Goal: Task Accomplishment & Management: Use online tool/utility

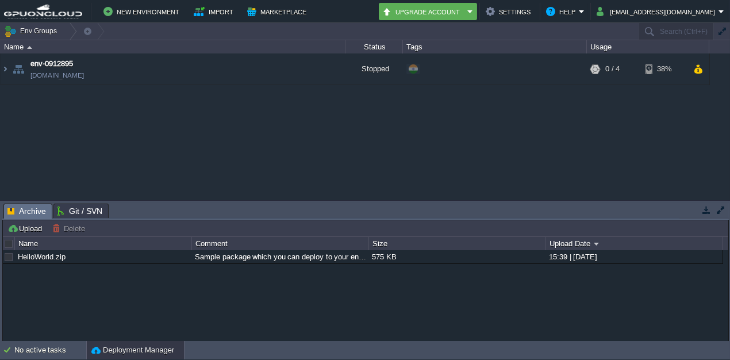
drag, startPoint x: 0, startPoint y: 0, endPoint x: 187, endPoint y: 97, distance: 210.8
click at [187, 97] on div "env-0912895 [DOMAIN_NAME] Stopped + Add to Env Group RAM 0% CPU 0% 0 / 4 38%" at bounding box center [365, 126] width 730 height 146
click at [7, 67] on img at bounding box center [5, 68] width 9 height 31
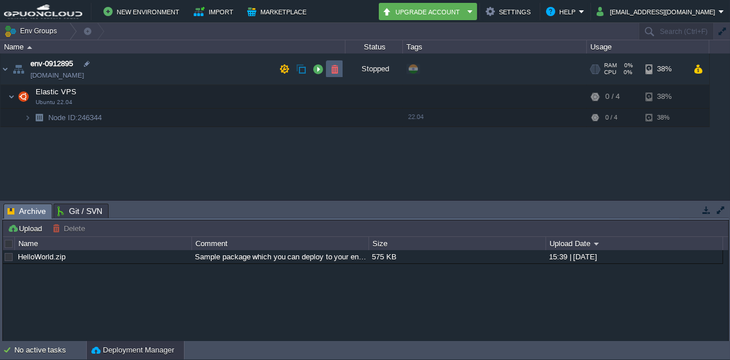
click at [331, 62] on td at bounding box center [334, 68] width 17 height 17
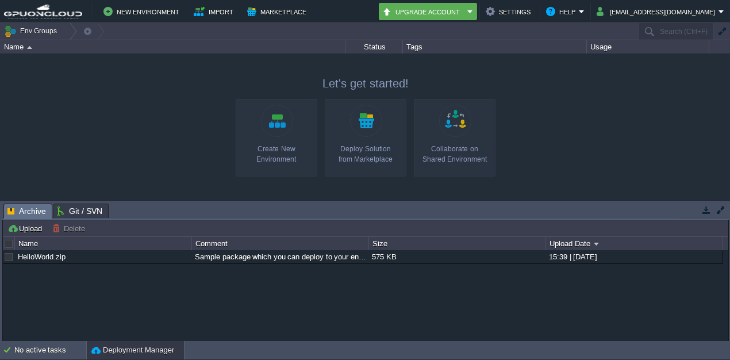
click at [271, 135] on link "Create New Environment" at bounding box center [277, 138] width 82 height 78
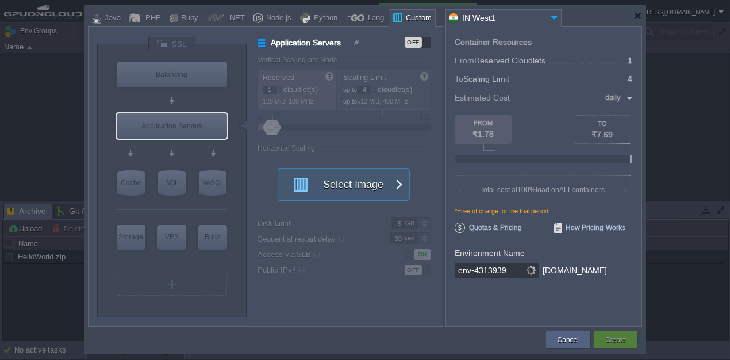
click at [271, 135] on div at bounding box center [349, 191] width 184 height 270
click at [174, 230] on div "VPS" at bounding box center [171, 236] width 29 height 23
type input "Elastic VPS"
type input "AlmaLinux 9.6"
type input "9.6"
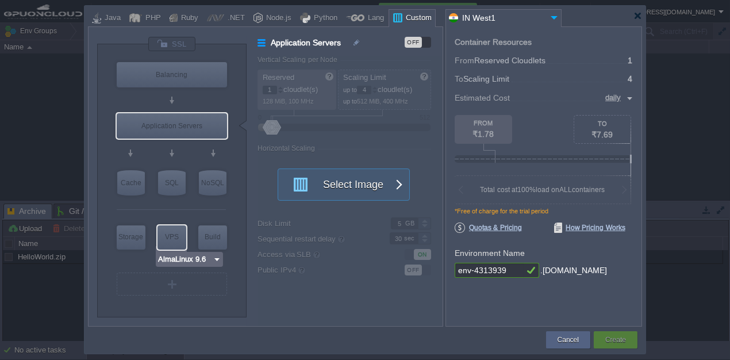
type input "Stateful"
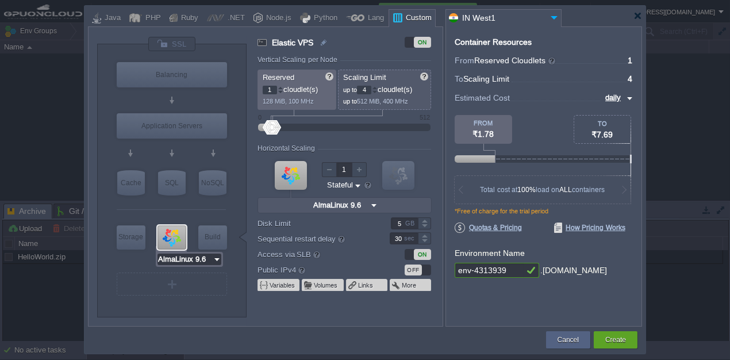
click at [186, 262] on input "AlmaLinux 9.6" at bounding box center [184, 258] width 55 height 11
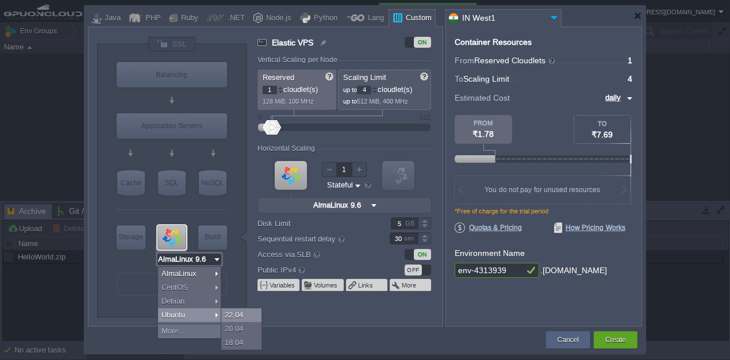
click at [245, 317] on div "22.04" at bounding box center [241, 315] width 40 height 14
type input "Ubuntu 22.04"
type input "22.04"
type input "Ubuntu 22.04"
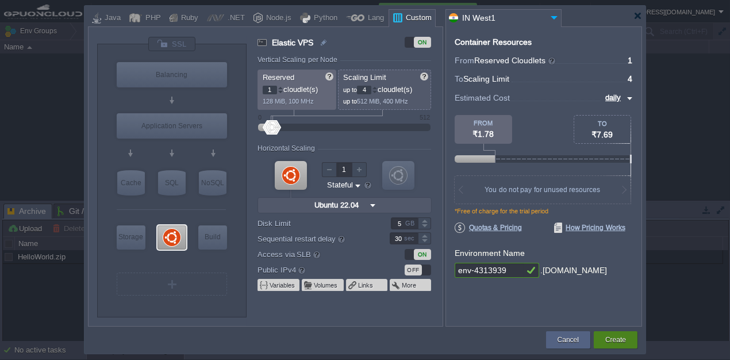
click at [634, 339] on div "Create" at bounding box center [616, 339] width 44 height 17
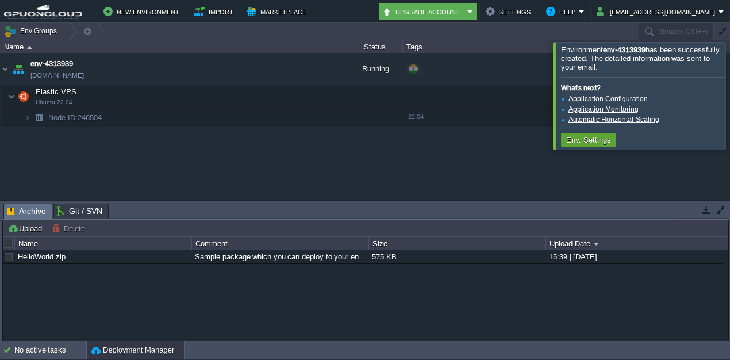
click at [366, 158] on div "env-4313939 env-4313939.in1.gpuoncloud.in Running + Add to Env Group RAM 20% CP…" at bounding box center [365, 126] width 730 height 146
drag, startPoint x: 720, startPoint y: 90, endPoint x: 663, endPoint y: 96, distance: 57.8
click at [729, 90] on div at bounding box center [744, 95] width 0 height 107
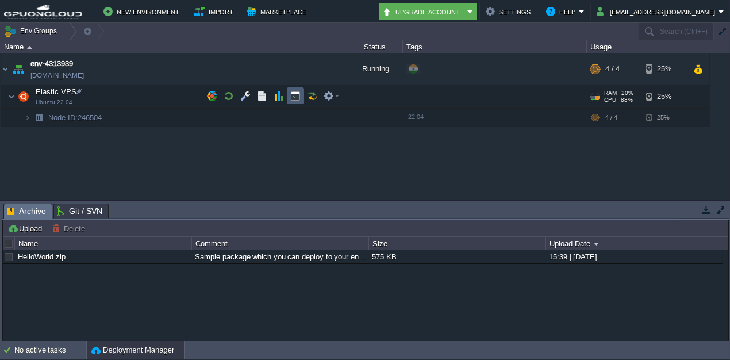
click at [301, 97] on td at bounding box center [295, 95] width 17 height 17
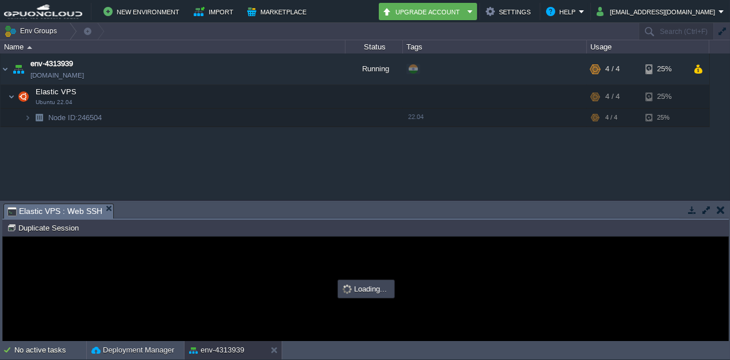
click at [703, 210] on button "button" at bounding box center [706, 210] width 10 height 10
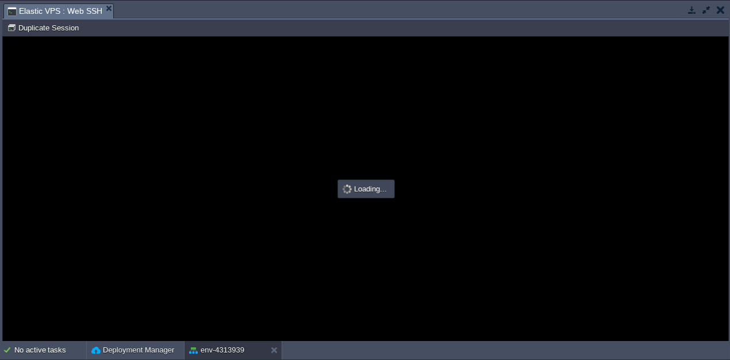
type input "#000000"
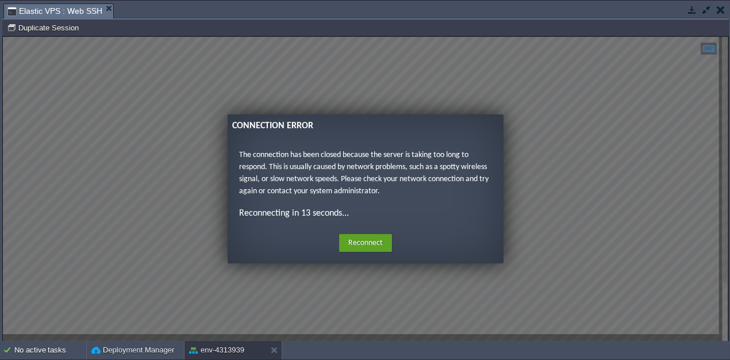
click at [370, 252] on div "Home Reconnect Logout" at bounding box center [365, 243] width 257 height 22
click at [374, 244] on button "Reconnect" at bounding box center [365, 243] width 53 height 18
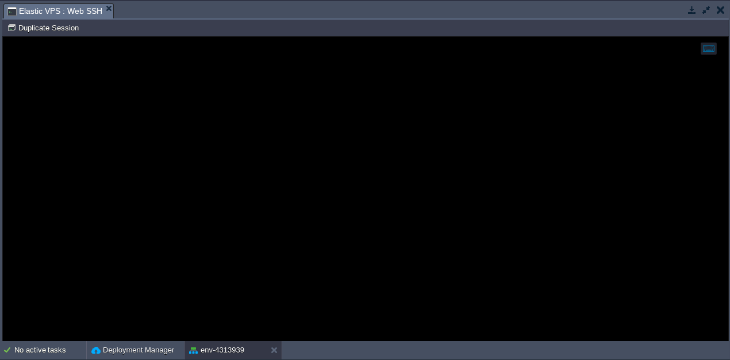
click at [57, 14] on span "Elastic VPS : Web SSH" at bounding box center [54, 11] width 95 height 14
click at [57, 32] on button "Duplicate Session" at bounding box center [44, 27] width 75 height 10
click at [51, 11] on span "Elastic VPS : Web SSH" at bounding box center [54, 11] width 95 height 14
click at [306, 191] on div at bounding box center [365, 189] width 725 height 305
click at [655, 248] on div at bounding box center [365, 189] width 725 height 305
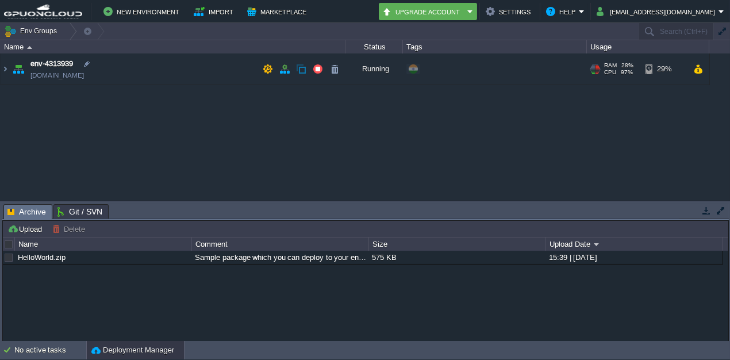
click at [147, 83] on td "env-4313939 env-4313939.in1.gpuoncloud.in" at bounding box center [173, 69] width 345 height 32
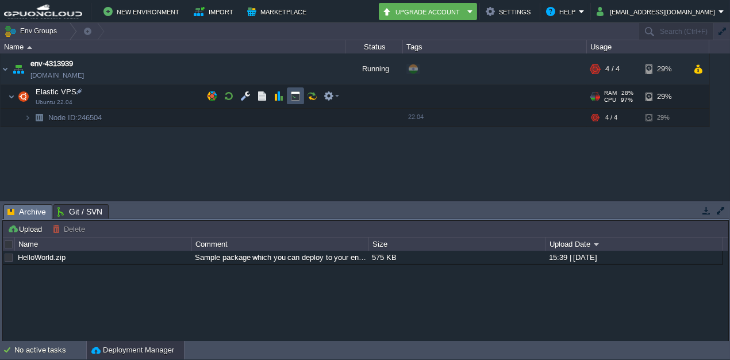
click at [295, 91] on button "button" at bounding box center [295, 96] width 10 height 10
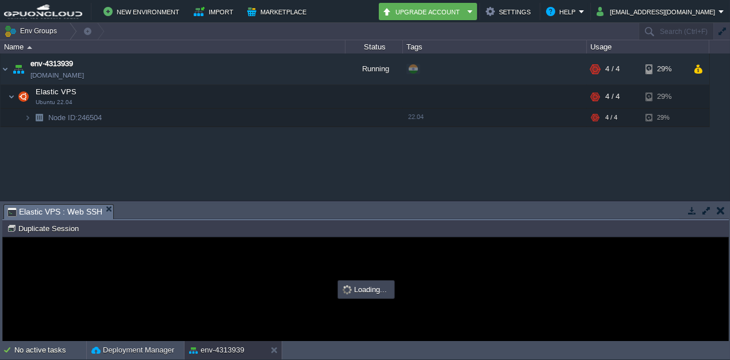
click at [709, 214] on button "button" at bounding box center [706, 210] width 10 height 10
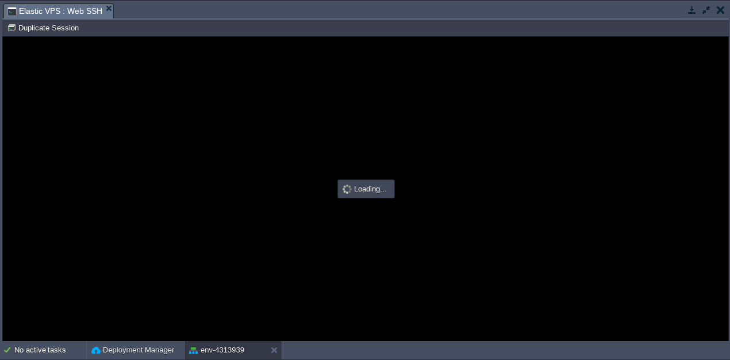
type input "#000000"
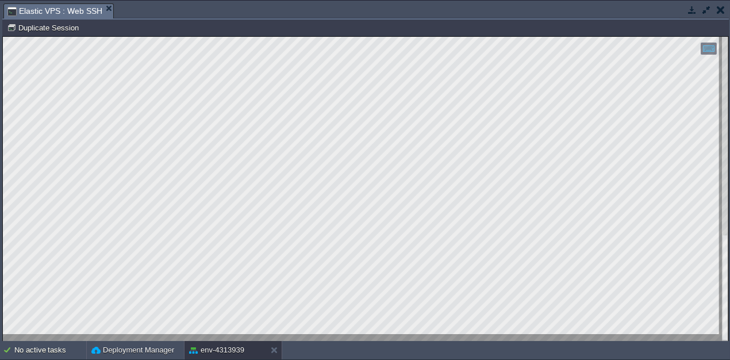
click at [162, 336] on div at bounding box center [365, 189] width 725 height 304
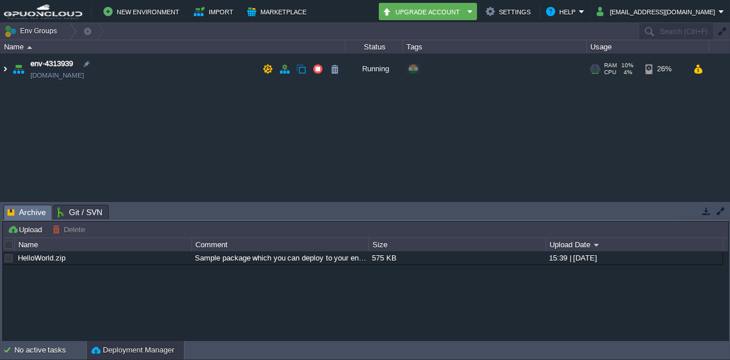
click at [2, 68] on img at bounding box center [5, 68] width 9 height 31
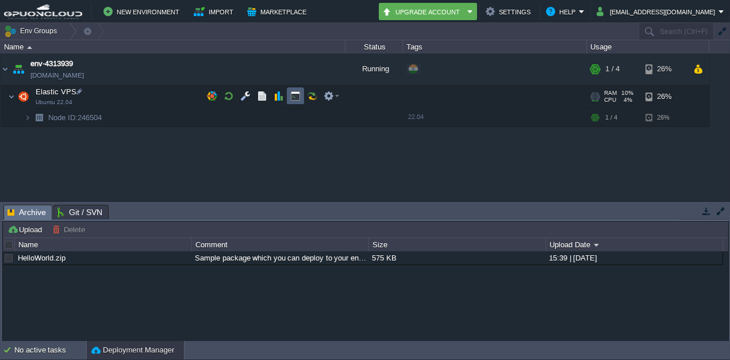
click at [301, 98] on td at bounding box center [295, 95] width 17 height 17
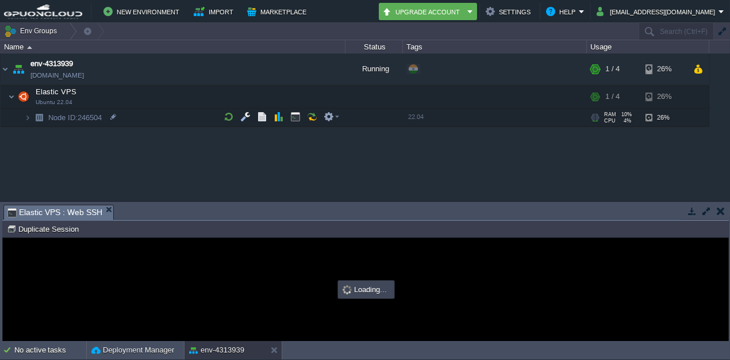
type input "#000000"
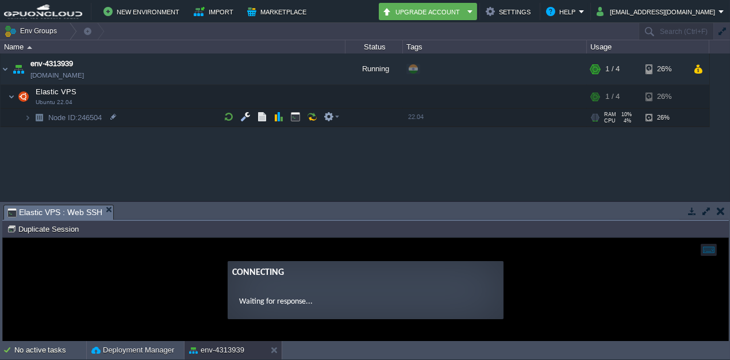
click at [705, 213] on button "button" at bounding box center [706, 211] width 10 height 10
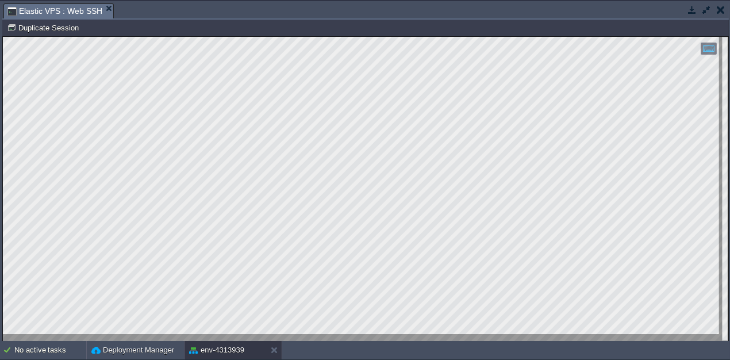
click at [709, 13] on button "button" at bounding box center [706, 10] width 10 height 10
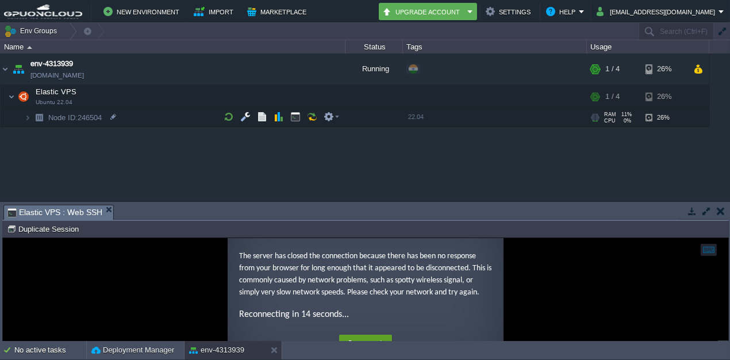
click at [704, 210] on button "button" at bounding box center [706, 211] width 10 height 10
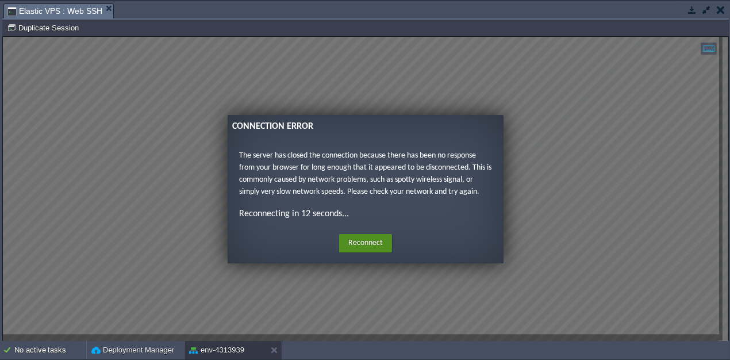
click at [352, 240] on button "Reconnect" at bounding box center [365, 243] width 53 height 18
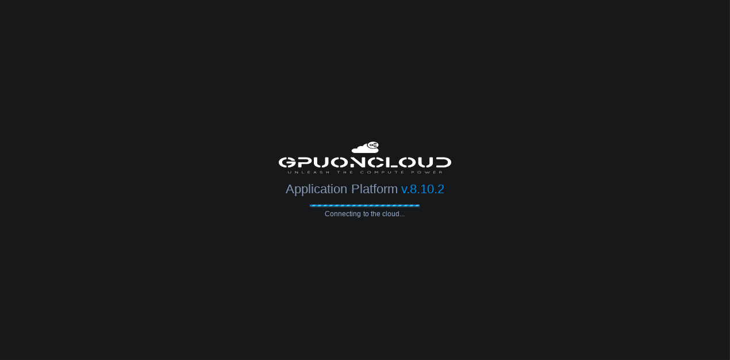
click at [506, 58] on body "Application Platform v.8.10.2 Connecting to the cloud..." at bounding box center [365, 180] width 730 height 360
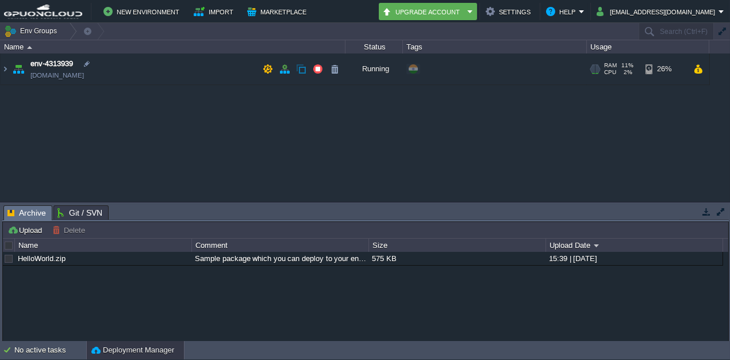
click at [290, 76] on td at bounding box center [284, 68] width 17 height 17
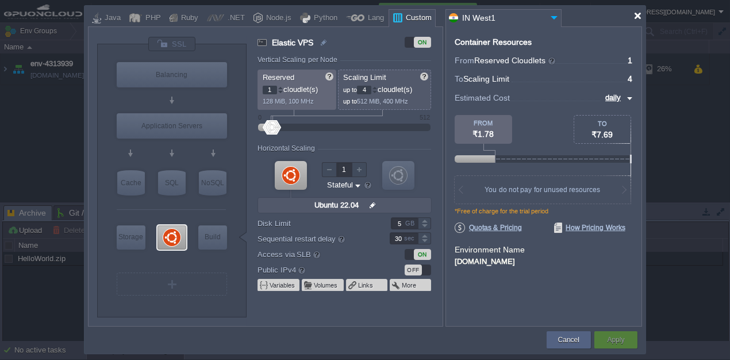
click at [634, 15] on div at bounding box center [637, 15] width 9 height 9
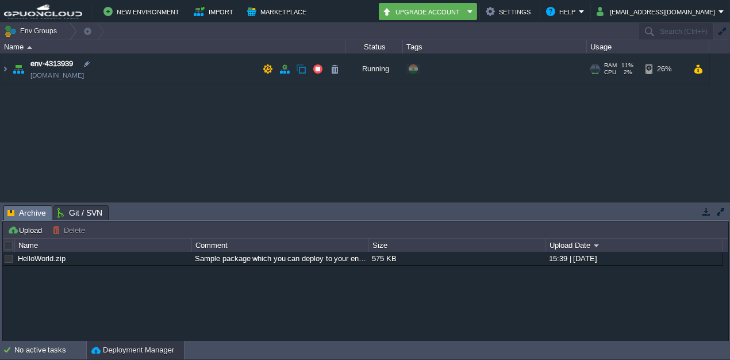
click at [84, 72] on span "[DOMAIN_NAME]" at bounding box center [56, 75] width 53 height 11
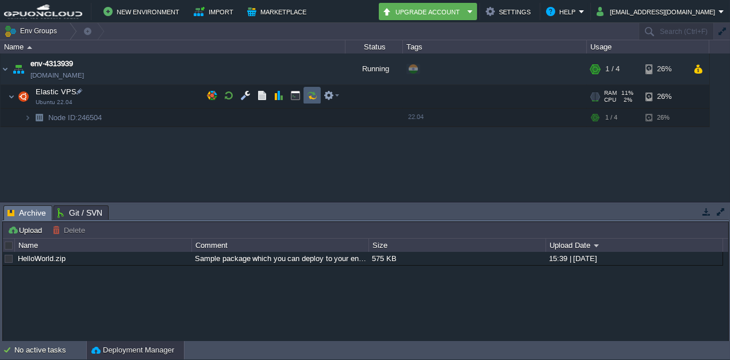
click at [303, 92] on td at bounding box center [311, 95] width 17 height 17
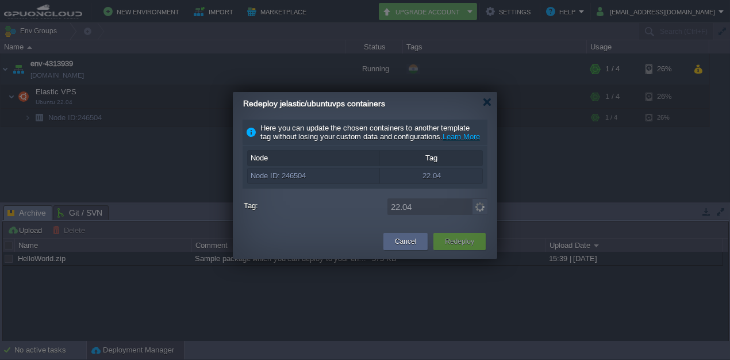
click at [297, 94] on div "Redeploy jelastic/ubuntuvps containers" at bounding box center [370, 104] width 254 height 24
click at [485, 101] on div at bounding box center [487, 102] width 9 height 9
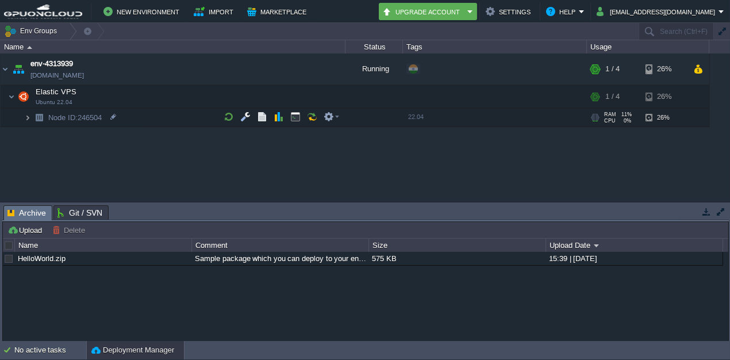
click at [26, 117] on img at bounding box center [27, 118] width 7 height 18
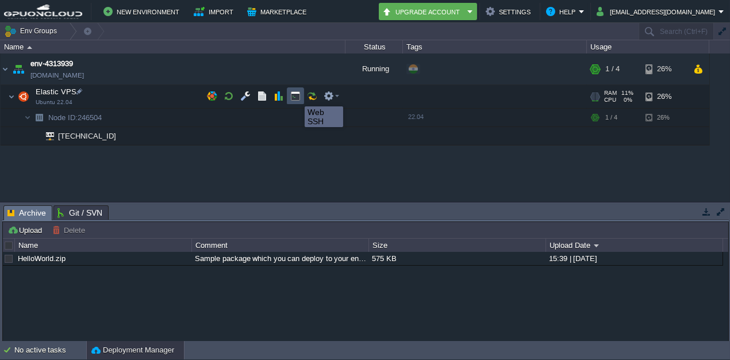
click at [296, 96] on button "button" at bounding box center [295, 96] width 10 height 10
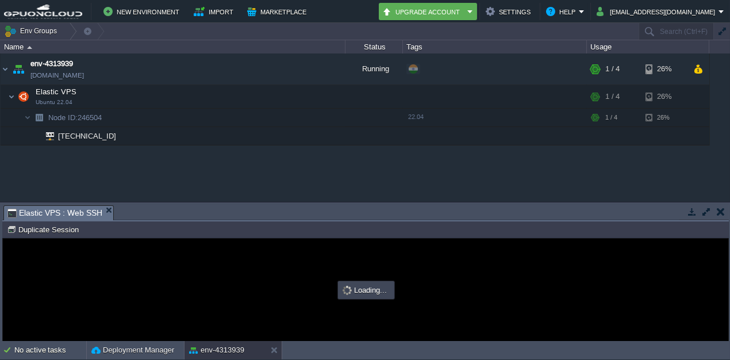
click at [710, 213] on button "button" at bounding box center [706, 211] width 10 height 10
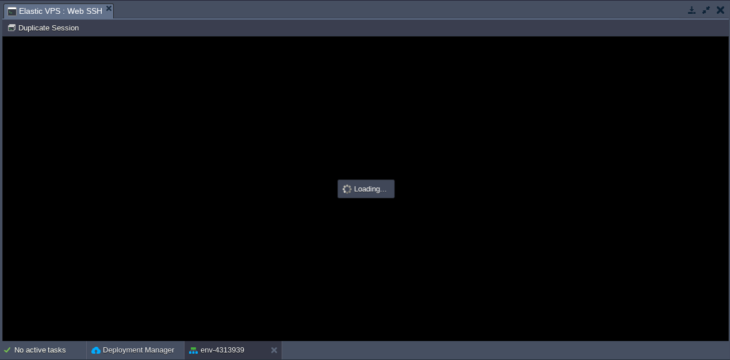
type input "#000000"
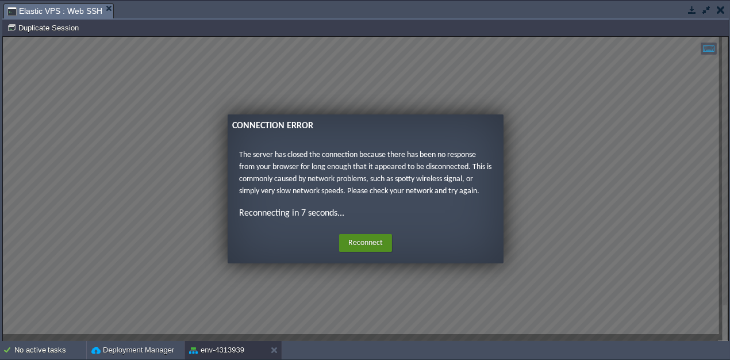
click at [366, 247] on button "Reconnect" at bounding box center [365, 243] width 53 height 18
click at [364, 235] on button "Reconnect" at bounding box center [365, 242] width 53 height 18
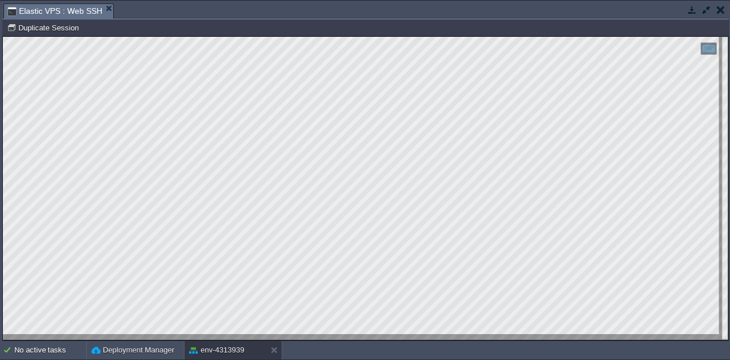
click at [724, 11] on button "button" at bounding box center [721, 10] width 8 height 10
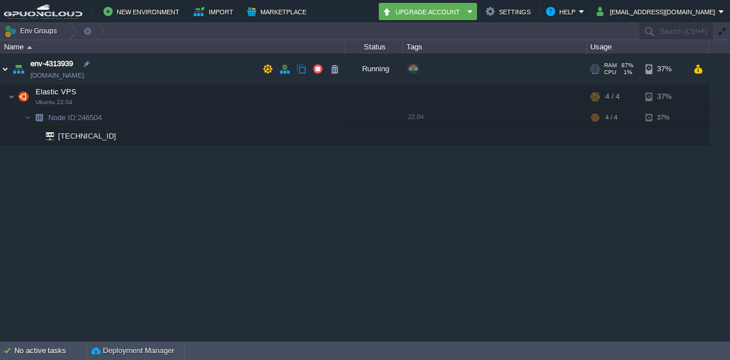
click at [5, 71] on img at bounding box center [5, 68] width 9 height 31
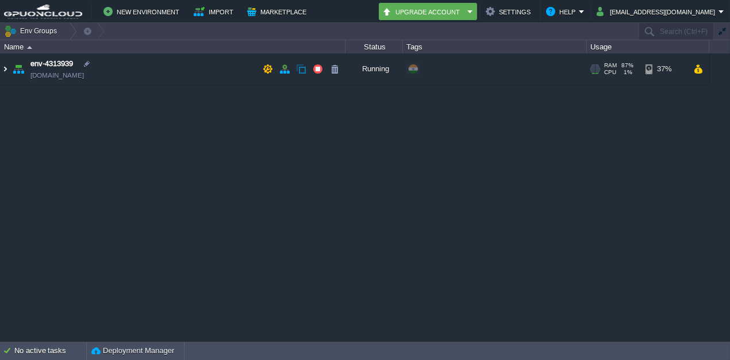
click at [5, 76] on img at bounding box center [5, 68] width 9 height 31
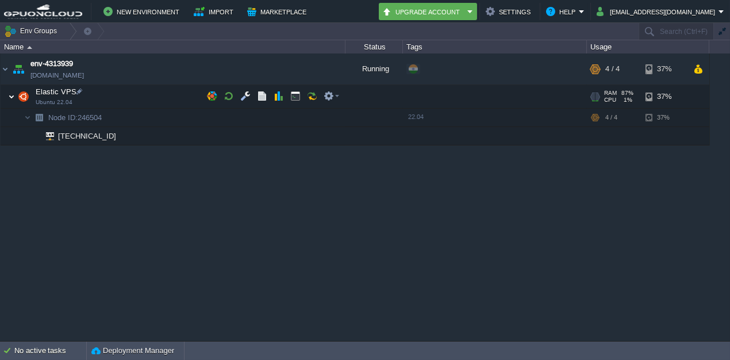
click at [12, 93] on img at bounding box center [11, 96] width 7 height 23
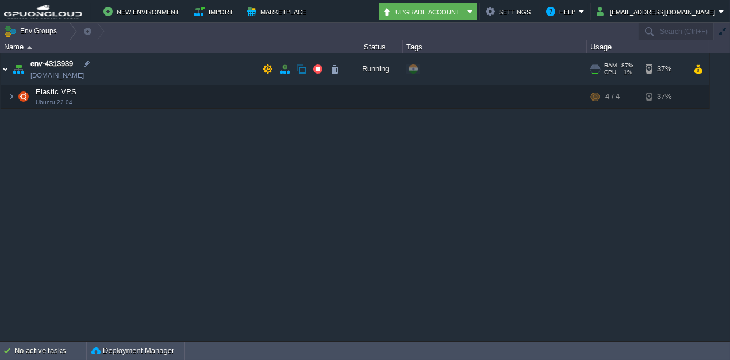
click at [5, 66] on img at bounding box center [5, 68] width 9 height 31
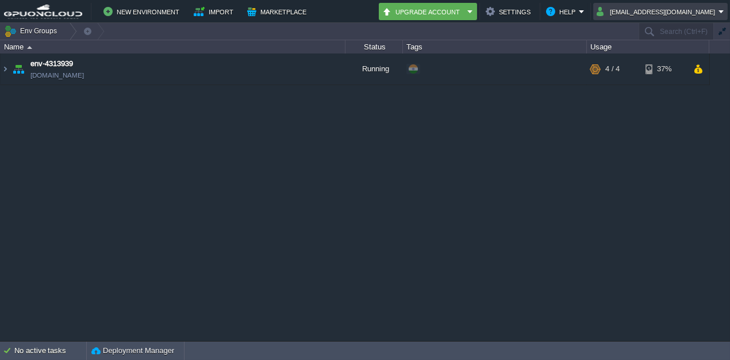
click at [704, 15] on button "[EMAIL_ADDRESS][DOMAIN_NAME]" at bounding box center [658, 12] width 122 height 14
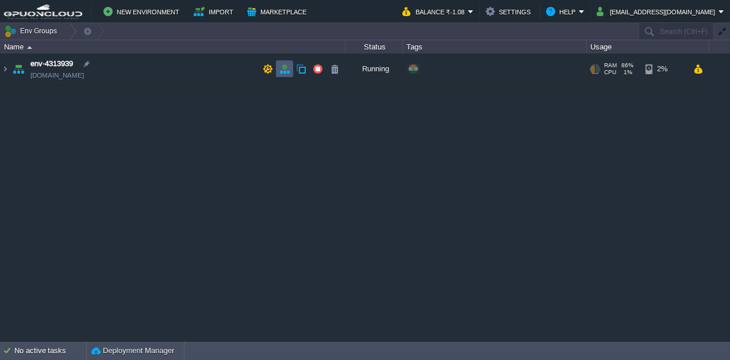
click at [283, 74] on td at bounding box center [284, 68] width 17 height 17
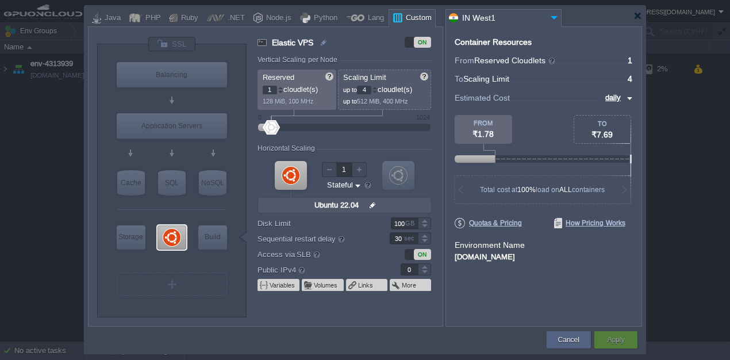
type input "1"
click at [422, 264] on div at bounding box center [424, 266] width 13 height 6
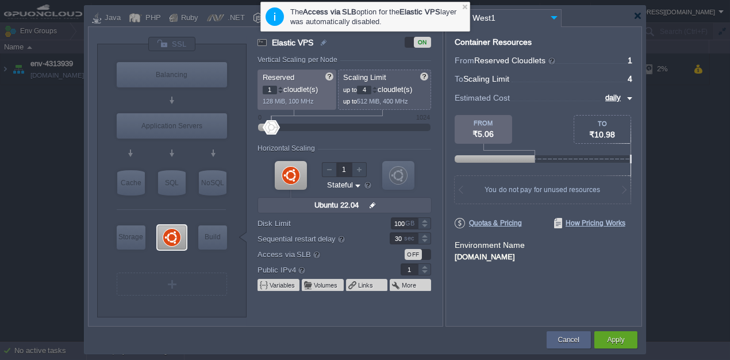
click at [371, 90] on input "4" at bounding box center [364, 90] width 14 height 9
click at [377, 88] on div at bounding box center [375, 88] width 6 height 4
click at [378, 92] on div at bounding box center [375, 92] width 6 height 4
click at [377, 89] on div at bounding box center [375, 88] width 6 height 4
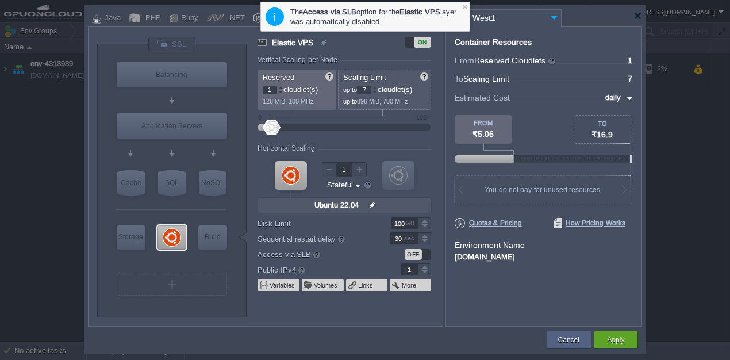
click at [377, 89] on div at bounding box center [375, 88] width 6 height 4
type input "8"
click at [377, 89] on div at bounding box center [375, 88] width 6 height 4
type input "Docker Image"
click at [463, 9] on div at bounding box center [464, 6] width 7 height 7
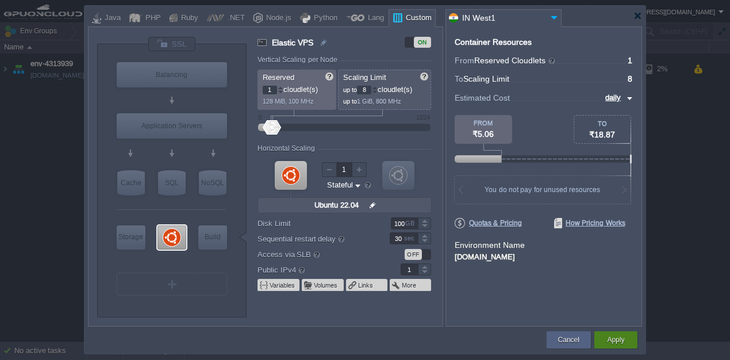
click at [613, 339] on button "Apply" at bounding box center [615, 339] width 17 height 11
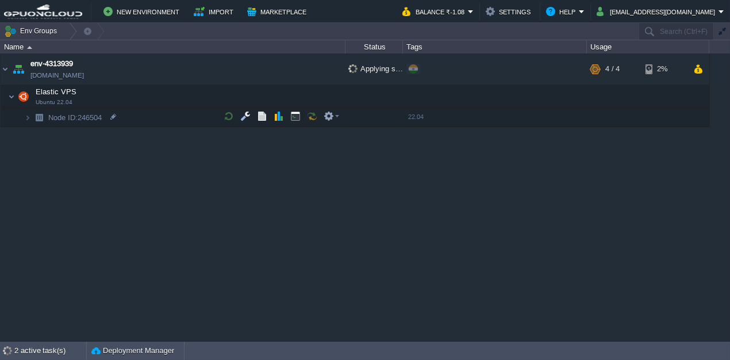
click at [24, 117] on img at bounding box center [27, 118] width 7 height 18
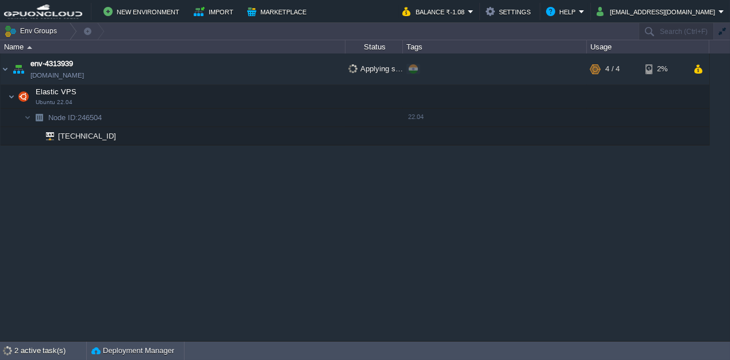
click at [373, 205] on div "env-4313939 env-4313939.in1.gpuoncloud.in Applying settings... + Add to Env Gro…" at bounding box center [365, 196] width 730 height 287
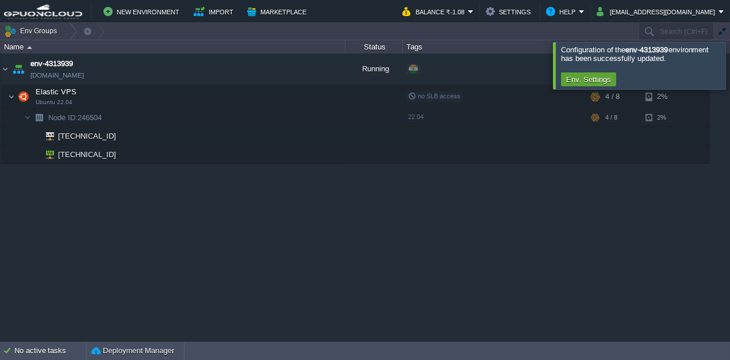
click at [729, 56] on div at bounding box center [744, 65] width 0 height 47
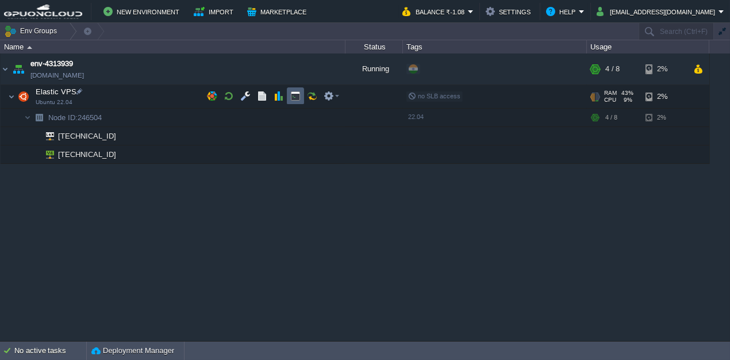
click at [295, 95] on button "button" at bounding box center [295, 96] width 10 height 10
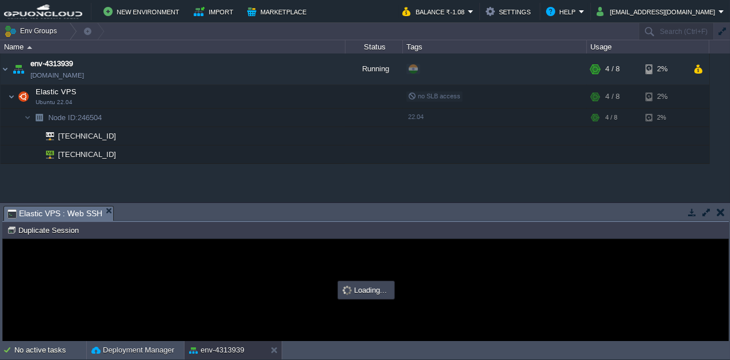
click at [706, 213] on button "button" at bounding box center [706, 212] width 10 height 10
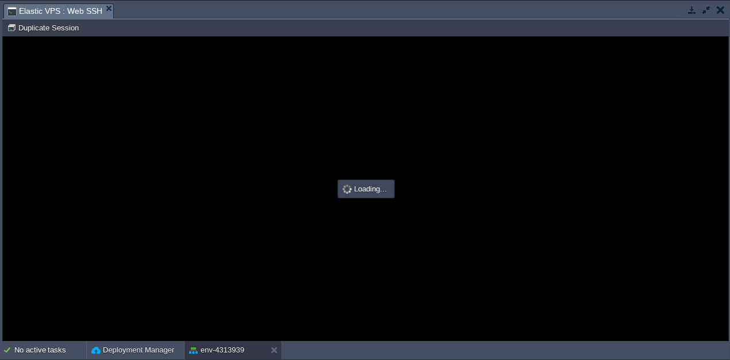
type input "#000000"
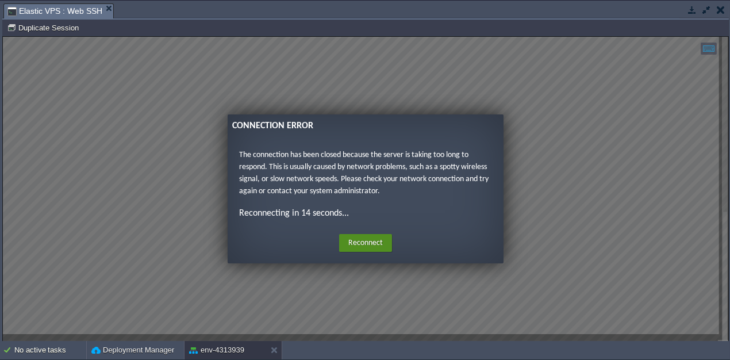
click at [360, 237] on button "Reconnect" at bounding box center [365, 243] width 53 height 18
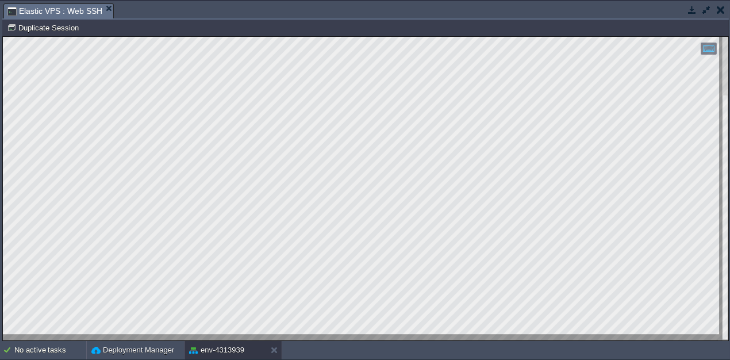
click at [704, 10] on button "button" at bounding box center [706, 10] width 10 height 10
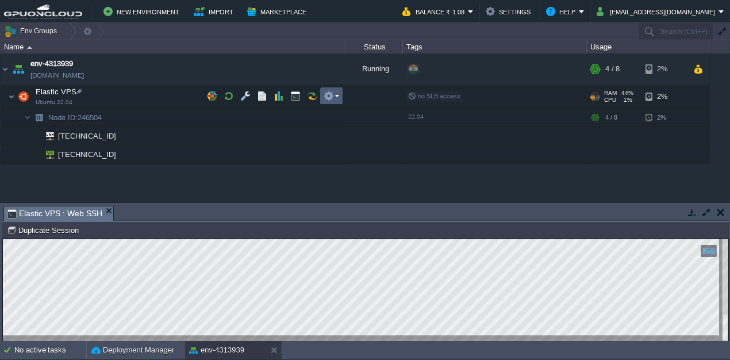
click at [335, 98] on em at bounding box center [332, 96] width 16 height 10
click at [13, 101] on img at bounding box center [11, 96] width 7 height 23
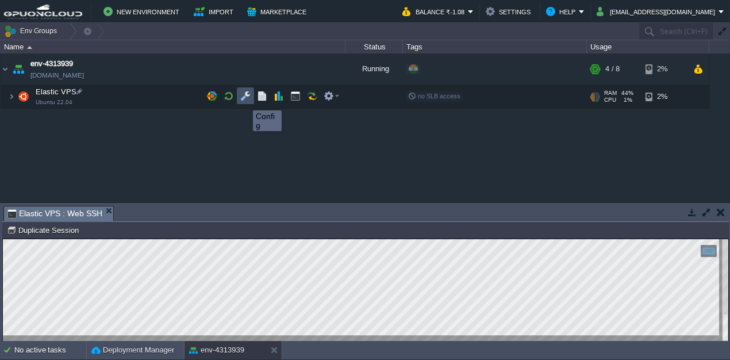
click at [245, 97] on button "button" at bounding box center [245, 96] width 10 height 10
click at [327, 94] on button "button" at bounding box center [329, 96] width 10 height 10
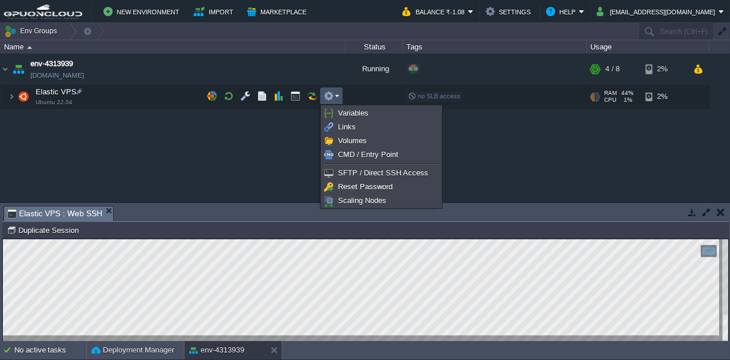
click at [230, 144] on div "env-4313939 env-4313939.in1.gpuoncloud.in Running + Add to Env Group RAM 44% CP…" at bounding box center [365, 127] width 730 height 148
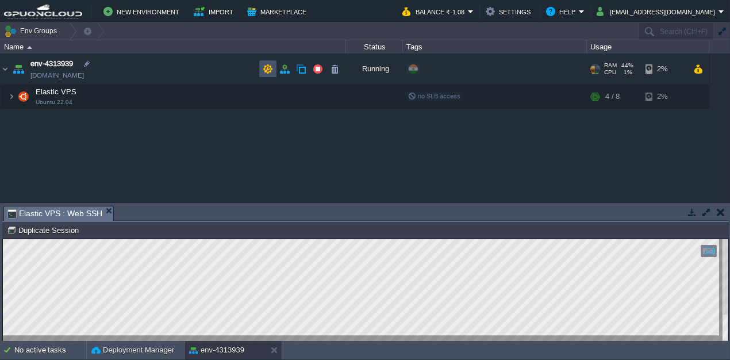
click at [267, 68] on button "button" at bounding box center [268, 69] width 10 height 10
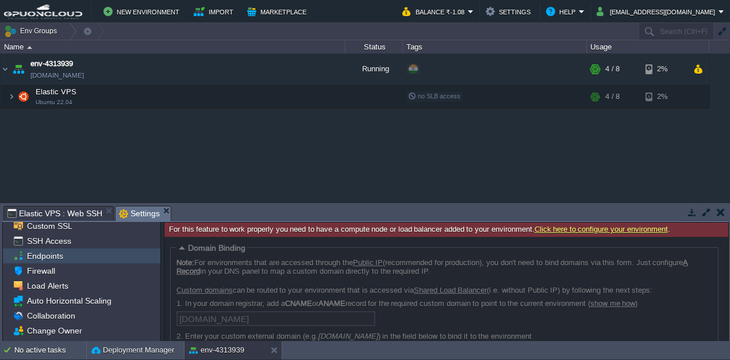
scroll to position [19, 0]
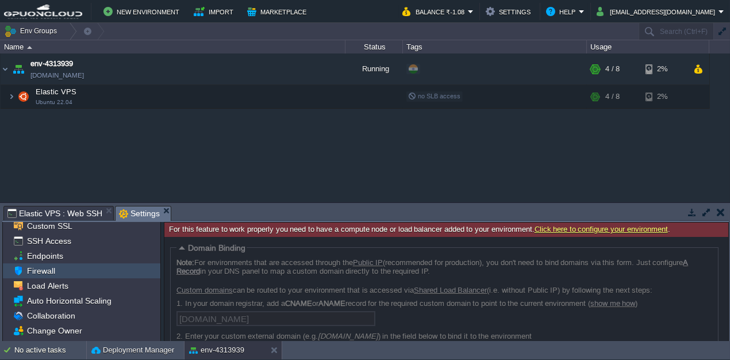
click at [67, 271] on div "Firewall" at bounding box center [81, 270] width 157 height 15
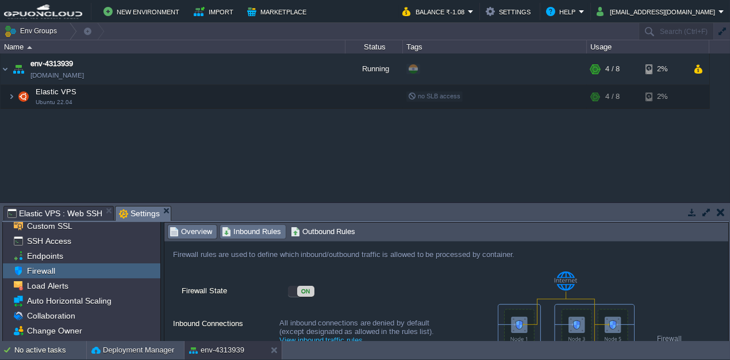
click at [251, 235] on span "Inbound Rules" at bounding box center [251, 231] width 59 height 13
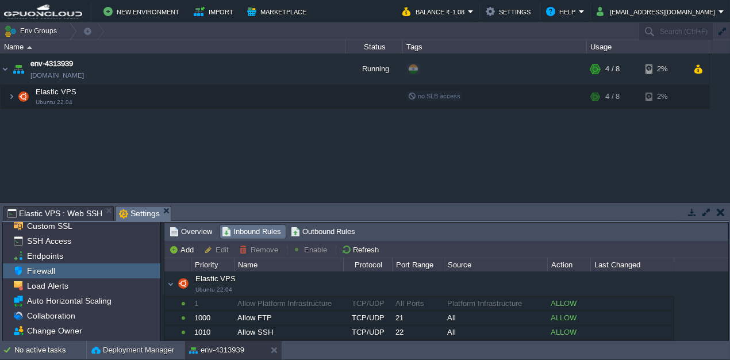
drag, startPoint x: 260, startPoint y: 204, endPoint x: 269, endPoint y: 152, distance: 53.1
click at [269, 152] on div "Env Groups Search (Ctrl+F) Let's get started! Create New Environment Deploy Sol…" at bounding box center [365, 182] width 730 height 318
click at [706, 211] on button "button" at bounding box center [706, 212] width 10 height 10
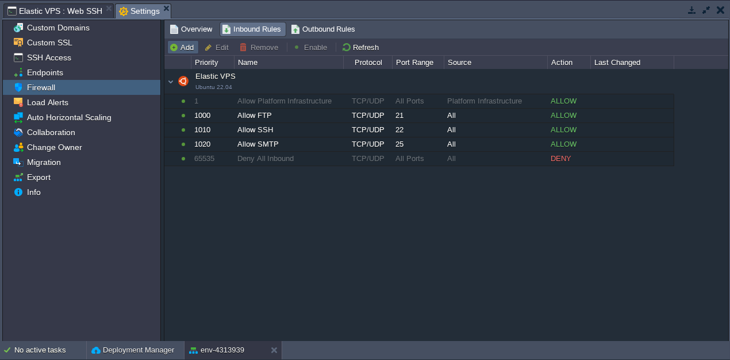
click at [184, 45] on button "Add" at bounding box center [183, 47] width 28 height 10
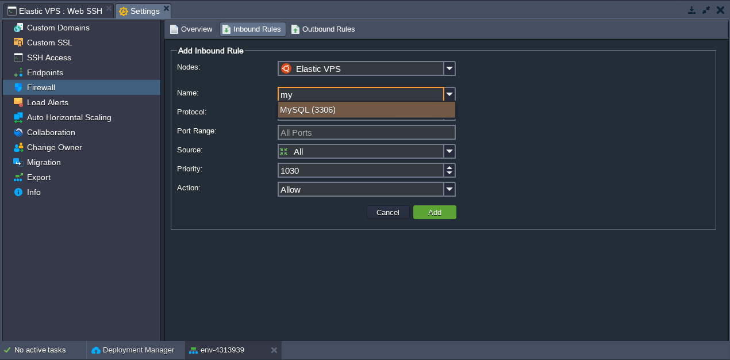
click at [322, 109] on div "MySQL (3306)" at bounding box center [366, 110] width 177 height 16
type input "MySQL"
type input "3306"
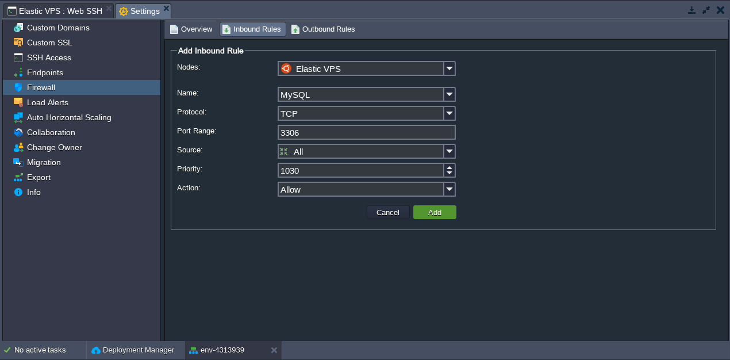
click at [449, 208] on td "Add" at bounding box center [434, 212] width 43 height 14
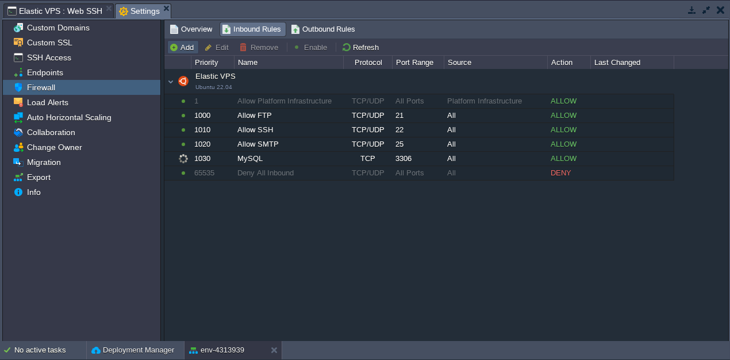
click at [173, 45] on button "Add" at bounding box center [183, 47] width 28 height 10
type input "Elastic VPS"
type input "1040"
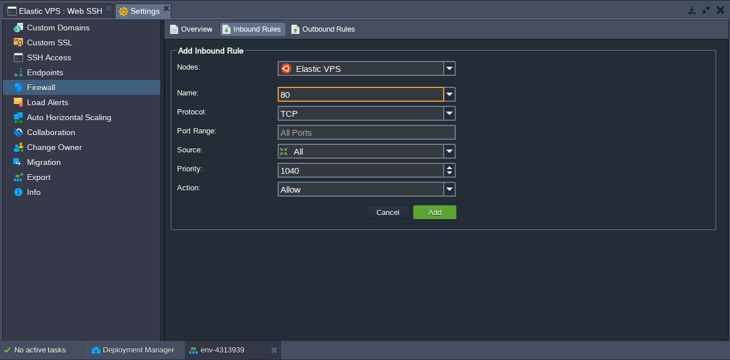
type input "8"
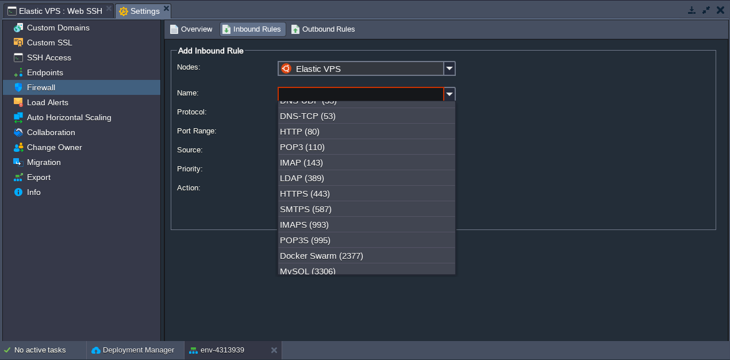
scroll to position [57, 0]
click at [366, 136] on div "HTTP (80)" at bounding box center [366, 130] width 177 height 16
type input "HTTP"
type input "80"
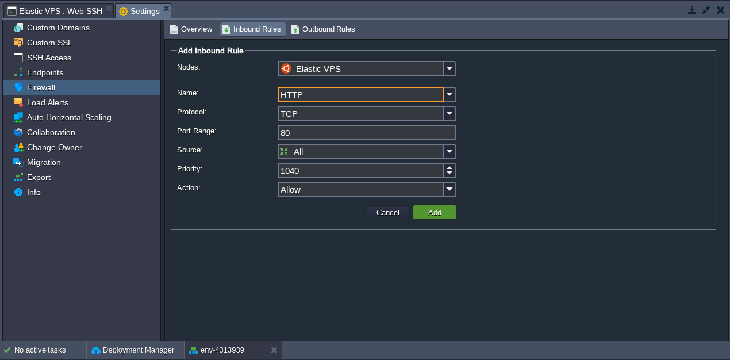
click at [447, 211] on td "Add" at bounding box center [434, 212] width 43 height 14
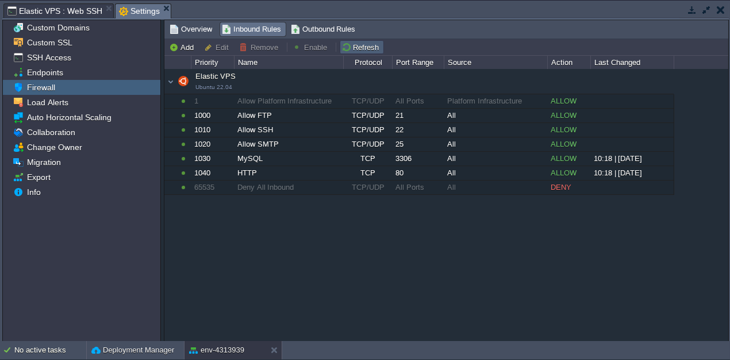
click at [351, 49] on button "Refresh" at bounding box center [361, 47] width 41 height 10
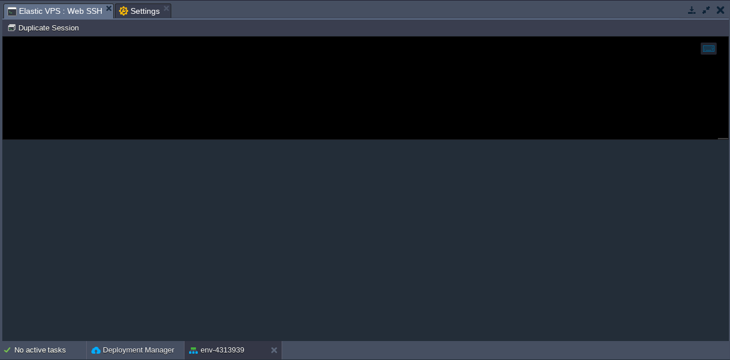
click at [76, 13] on span "Elastic VPS : Web SSH" at bounding box center [54, 11] width 95 height 14
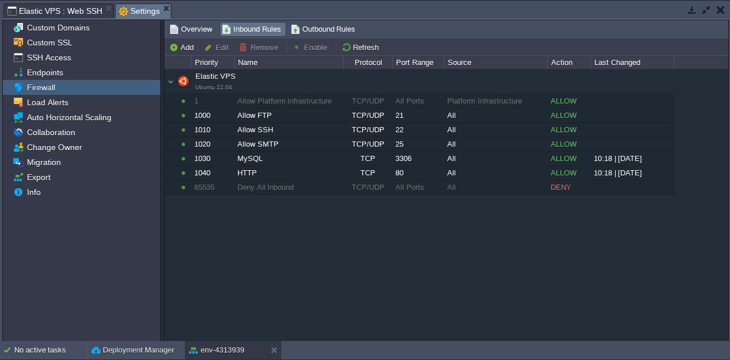
click at [141, 11] on span "Settings" at bounding box center [139, 11] width 41 height 14
click at [705, 11] on button "button" at bounding box center [706, 10] width 10 height 10
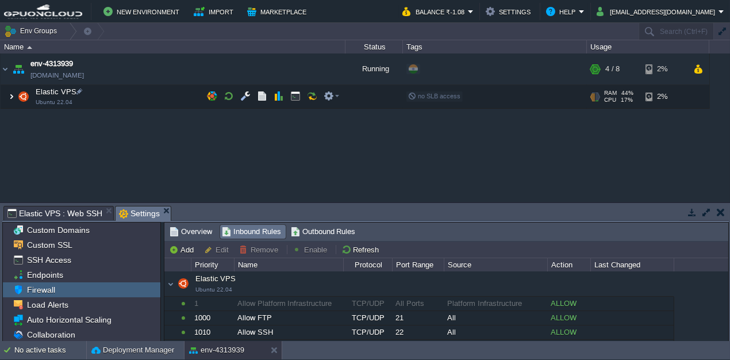
click at [6, 95] on span at bounding box center [4, 96] width 7 height 9
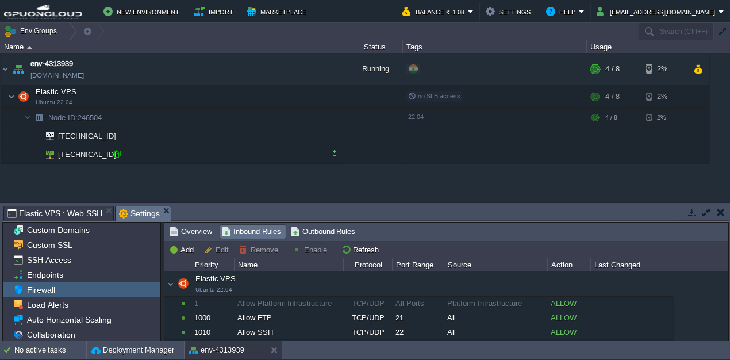
click at [117, 156] on div at bounding box center [117, 153] width 10 height 10
click at [56, 211] on span "Elastic VPS : Web SSH" at bounding box center [54, 213] width 95 height 14
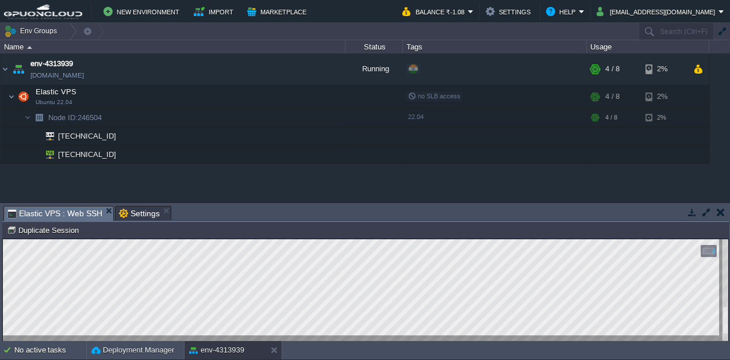
click at [704, 213] on button "button" at bounding box center [706, 212] width 10 height 10
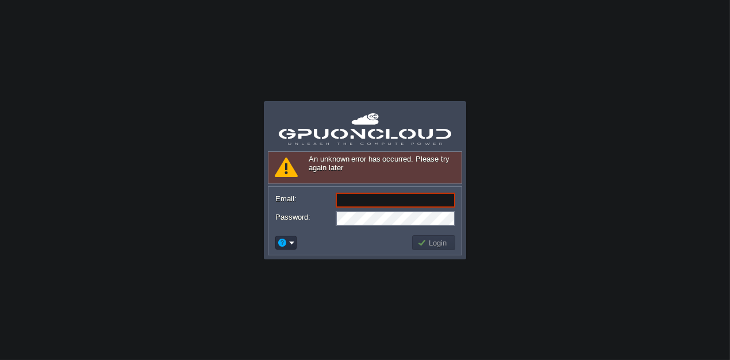
type input "[EMAIL_ADDRESS][DOMAIN_NAME]"
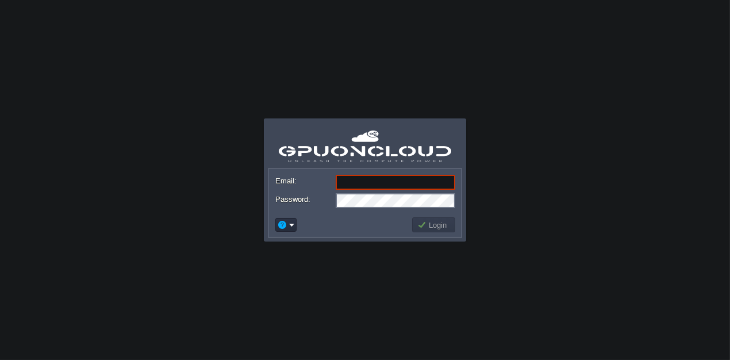
type input "[EMAIL_ADDRESS][DOMAIN_NAME]"
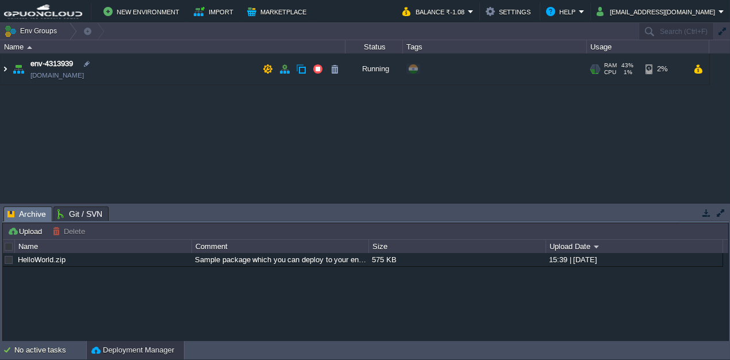
click at [2, 69] on img at bounding box center [5, 68] width 9 height 31
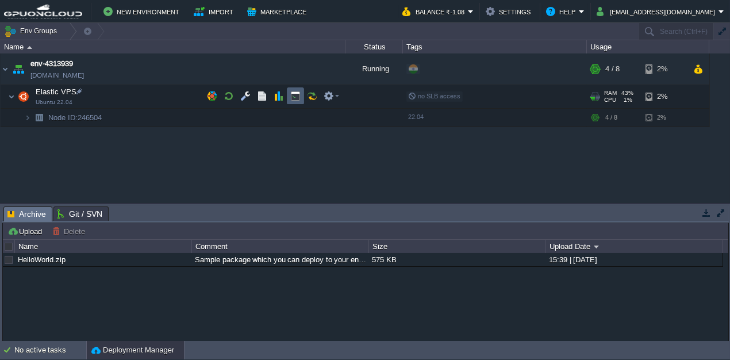
click at [300, 94] on td at bounding box center [295, 95] width 17 height 17
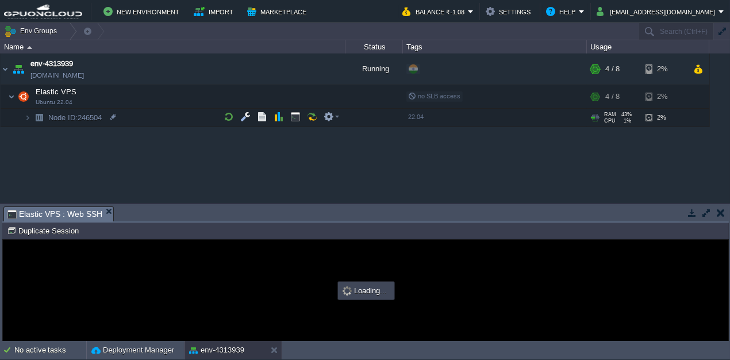
click at [713, 217] on td at bounding box center [706, 213] width 14 height 14
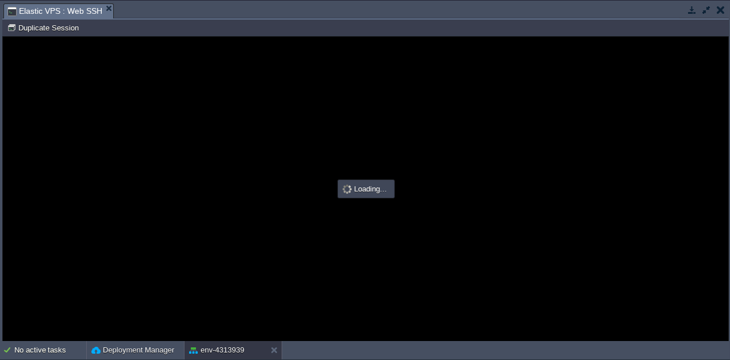
type input "#000000"
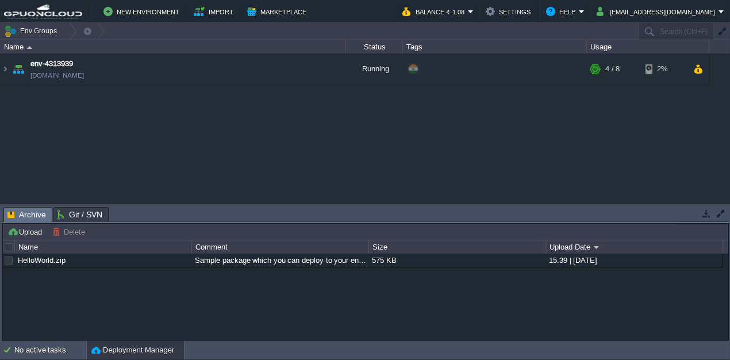
click at [633, 153] on div "env-4313939 [DOMAIN_NAME] Running + Add to Env Group RAM 44% CPU 1% 4 / 8 2%" at bounding box center [365, 127] width 730 height 149
click at [200, 65] on td "env-4313939 [DOMAIN_NAME]" at bounding box center [173, 69] width 345 height 32
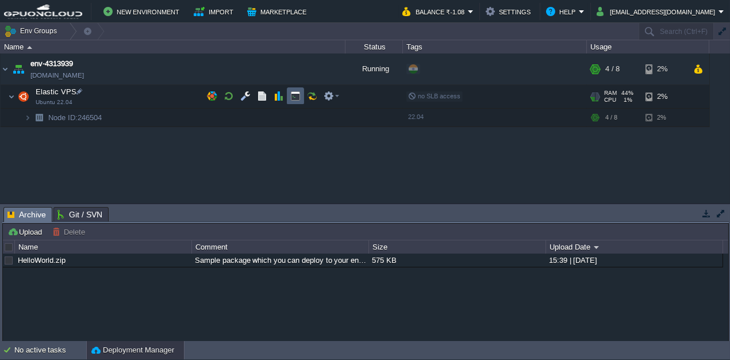
click at [292, 97] on button "button" at bounding box center [295, 96] width 10 height 10
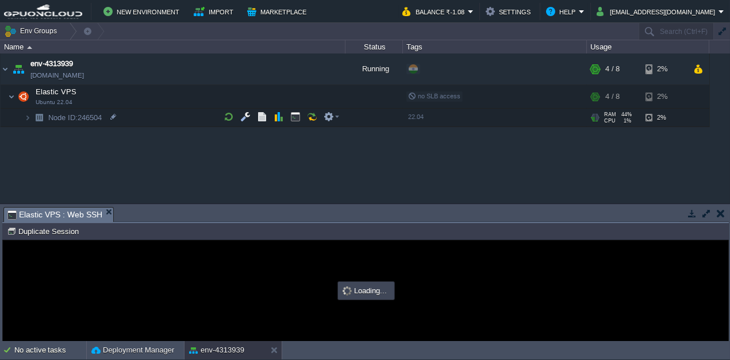
click at [704, 218] on td at bounding box center [706, 213] width 14 height 14
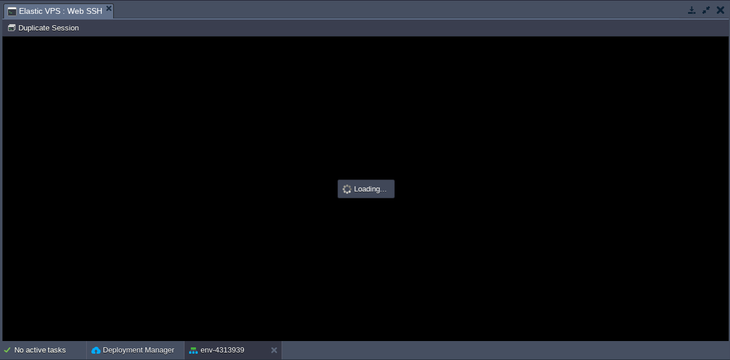
type input "#000000"
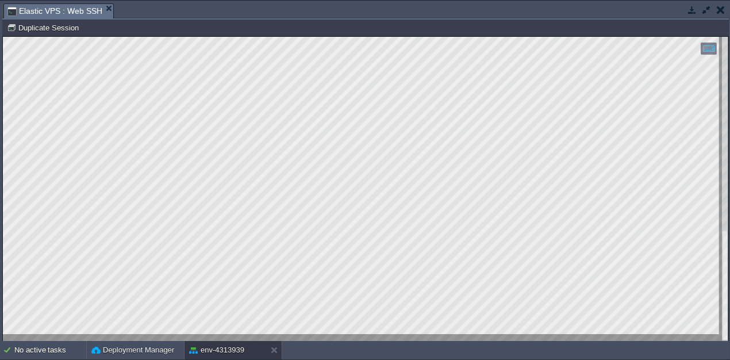
click at [705, 9] on button "button" at bounding box center [706, 10] width 10 height 10
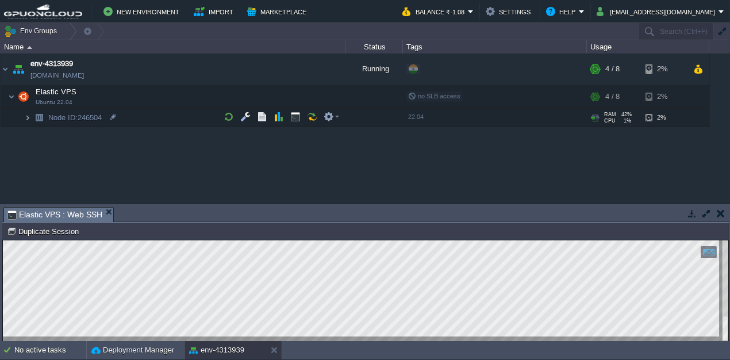
click at [26, 118] on img at bounding box center [27, 118] width 7 height 18
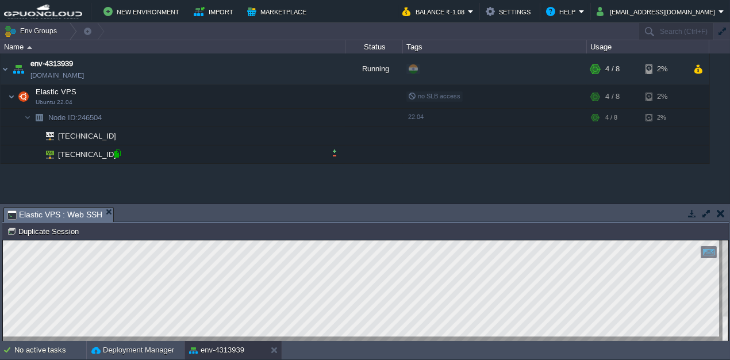
click at [117, 157] on div at bounding box center [117, 153] width 10 height 10
click at [706, 213] on button "button" at bounding box center [706, 213] width 10 height 10
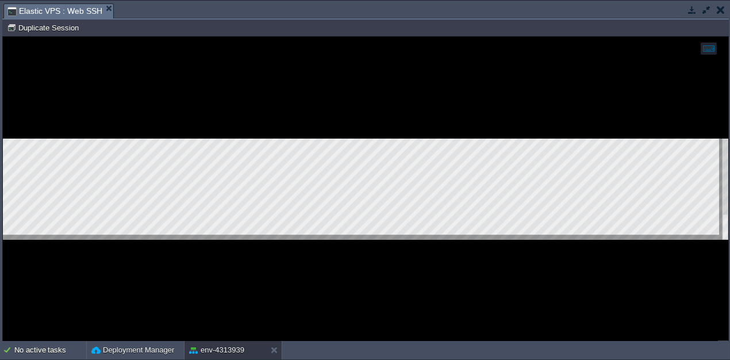
drag, startPoint x: 290, startPoint y: 241, endPoint x: 283, endPoint y: 235, distance: 9.8
click at [289, 241] on div at bounding box center [365, 189] width 725 height 305
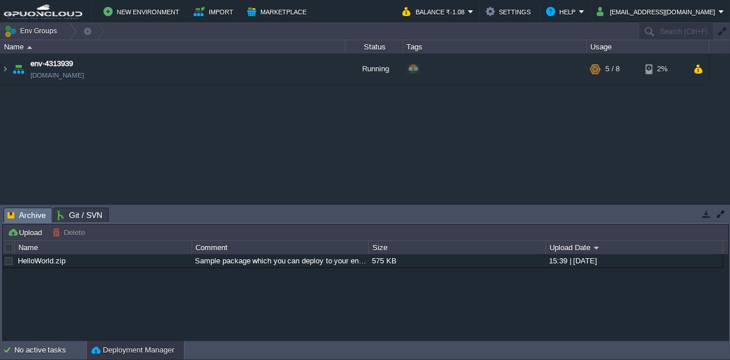
click at [181, 75] on td "env-4313939 [DOMAIN_NAME]" at bounding box center [173, 69] width 345 height 32
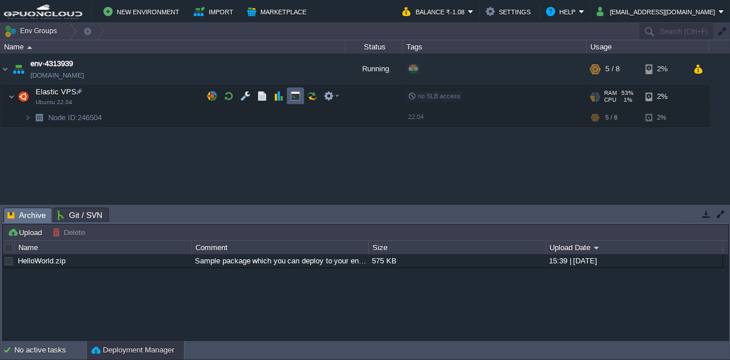
click at [290, 94] on button "button" at bounding box center [295, 96] width 10 height 10
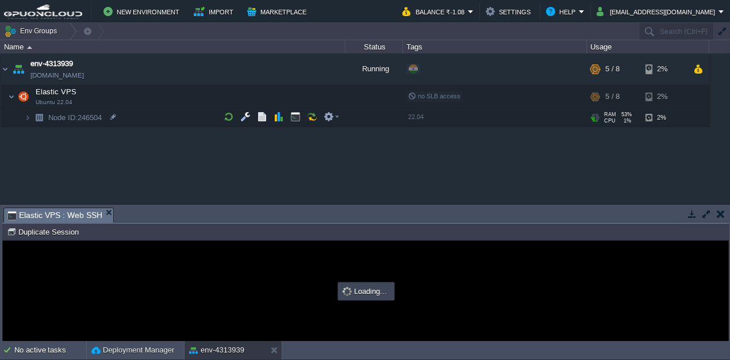
click at [709, 213] on button "button" at bounding box center [706, 214] width 10 height 10
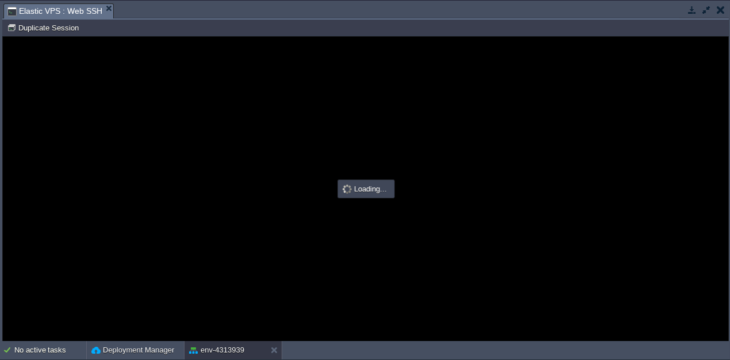
type input "#000000"
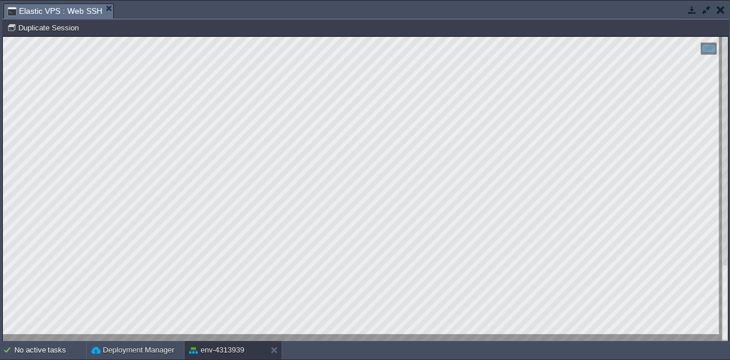
click at [691, 11] on button "button" at bounding box center [692, 10] width 10 height 10
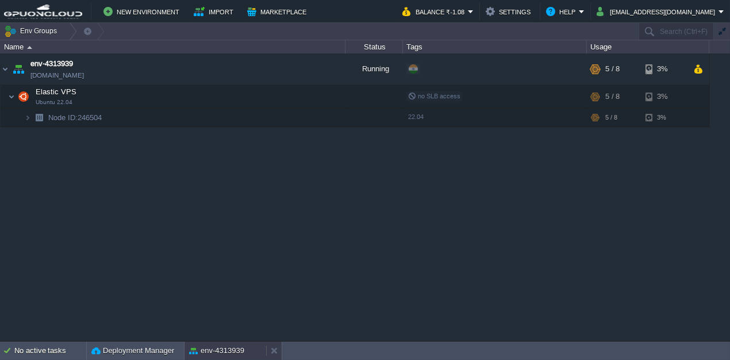
click at [232, 353] on button "env-4313939" at bounding box center [216, 350] width 55 height 11
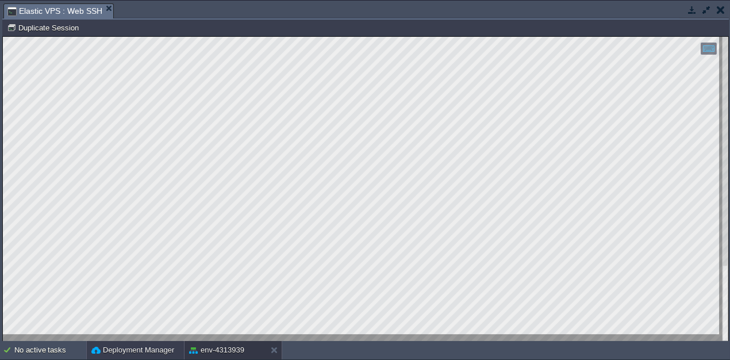
click at [150, 347] on button "Deployment Manager" at bounding box center [132, 349] width 83 height 11
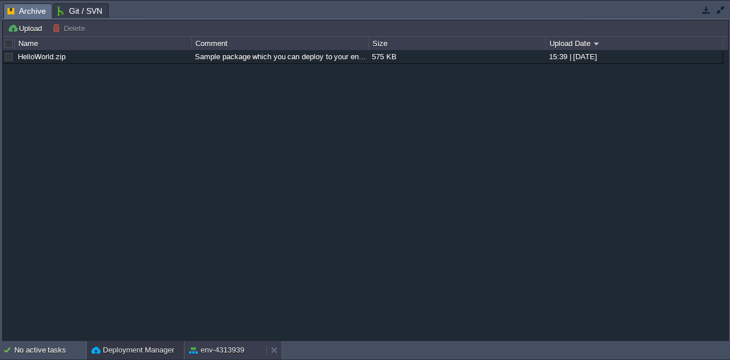
click at [233, 355] on button "env-4313939" at bounding box center [216, 349] width 55 height 11
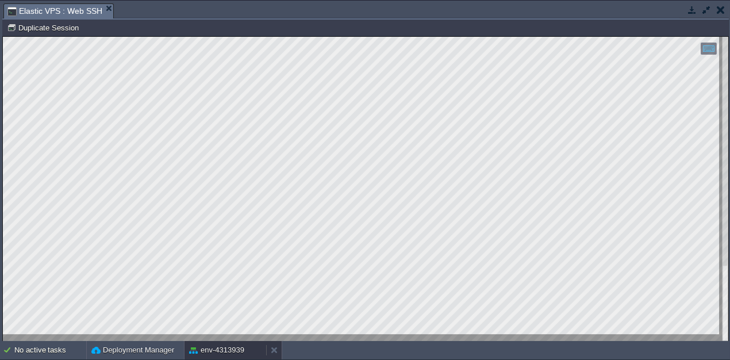
click at [168, 352] on button "Deployment Manager" at bounding box center [132, 349] width 83 height 11
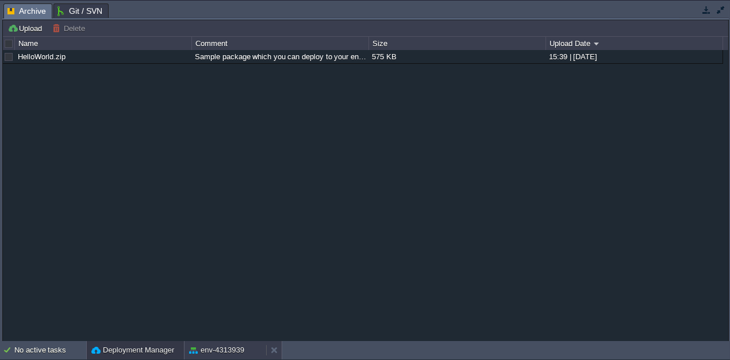
click at [204, 353] on button "env-4313939" at bounding box center [216, 349] width 55 height 11
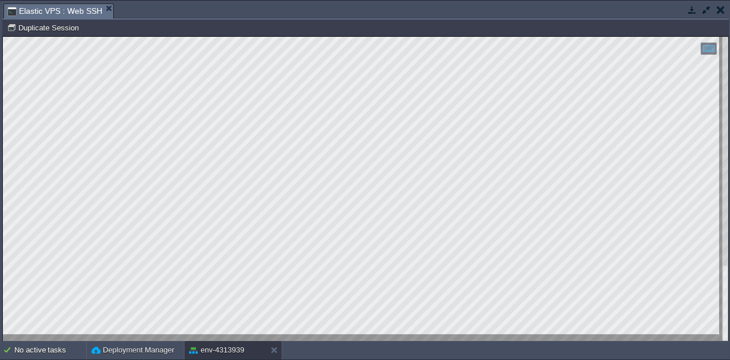
click at [706, 9] on button "button" at bounding box center [706, 10] width 10 height 10
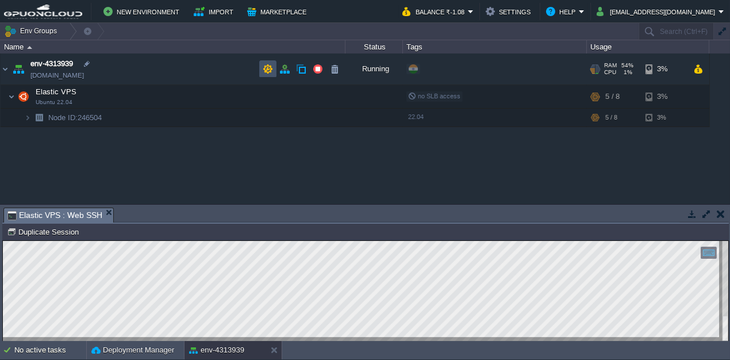
click at [268, 66] on button "button" at bounding box center [268, 69] width 10 height 10
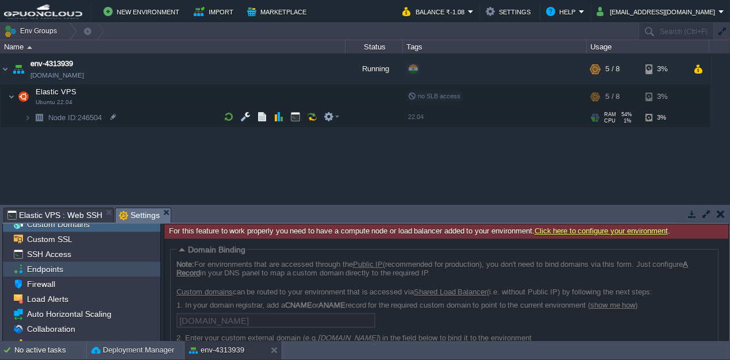
scroll to position [19, 0]
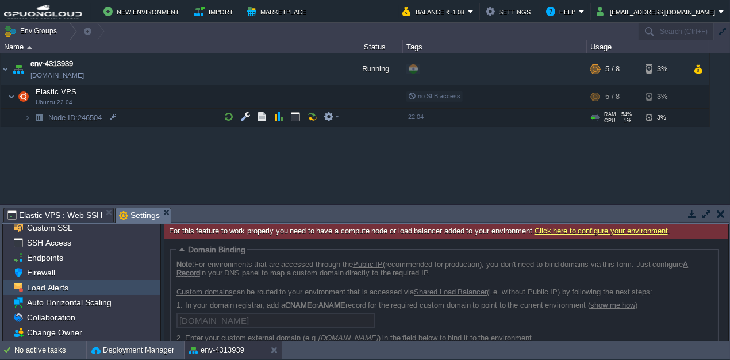
click at [51, 280] on div "Load Alerts" at bounding box center [81, 287] width 157 height 15
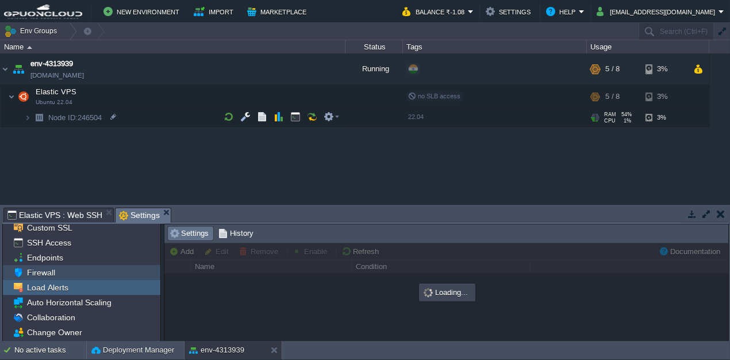
click at [55, 274] on div "Firewall" at bounding box center [81, 272] width 157 height 15
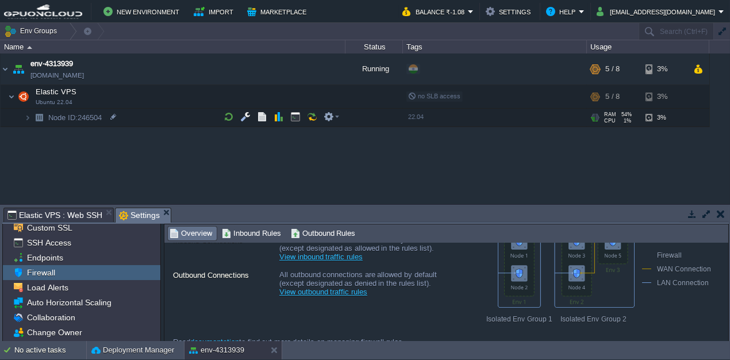
scroll to position [95, 0]
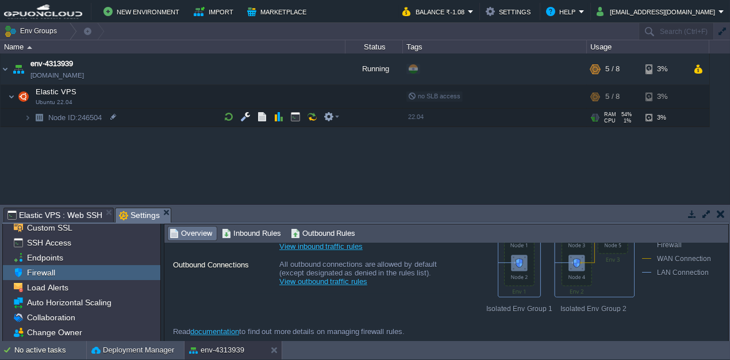
click at [706, 217] on button "button" at bounding box center [706, 214] width 10 height 10
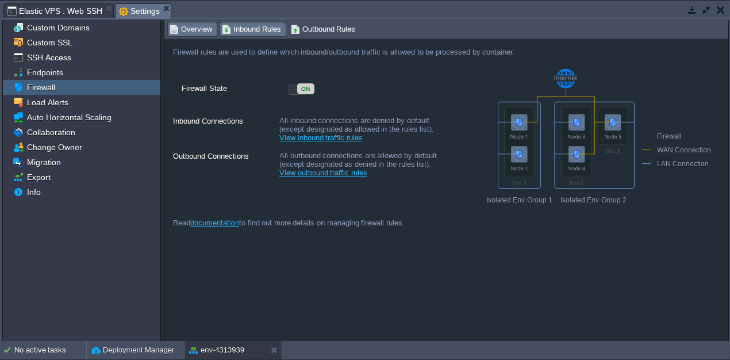
click at [251, 33] on span "Inbound Rules" at bounding box center [251, 29] width 59 height 13
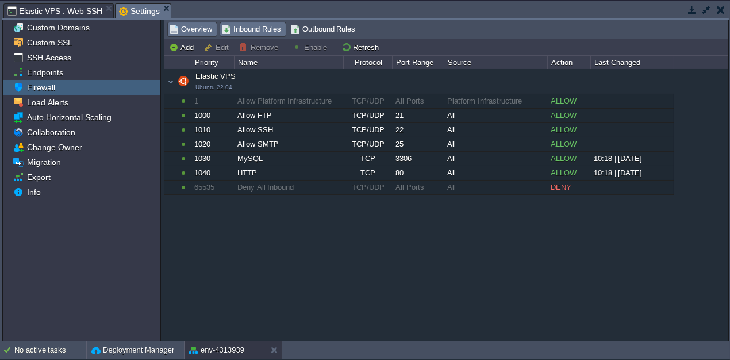
click at [184, 34] on span "Overview" at bounding box center [191, 29] width 43 height 13
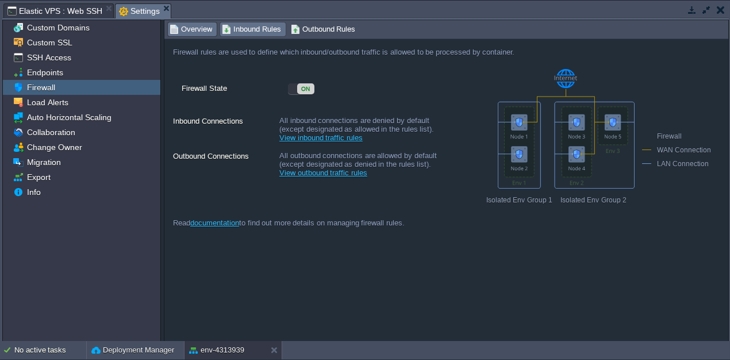
click at [266, 26] on span "Inbound Rules" at bounding box center [251, 29] width 59 height 13
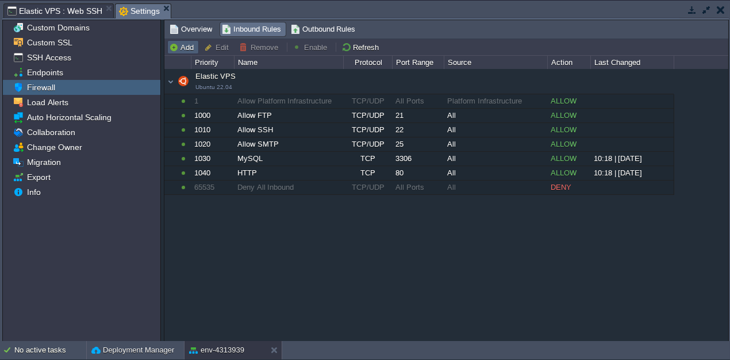
click at [174, 45] on button "Add" at bounding box center [183, 47] width 28 height 10
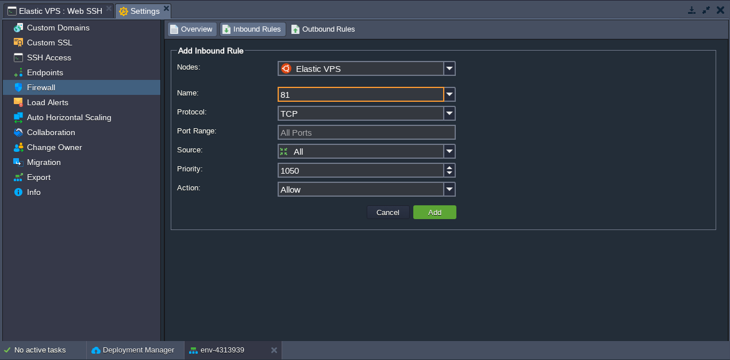
type input "81"
click at [200, 32] on span "Overview" at bounding box center [191, 29] width 43 height 13
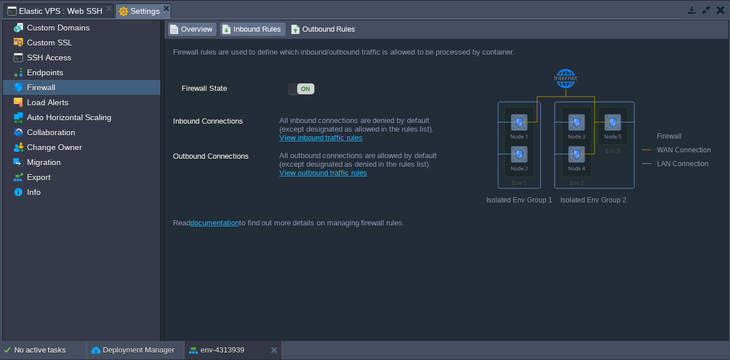
click at [245, 33] on span "Inbound Rules" at bounding box center [251, 29] width 59 height 13
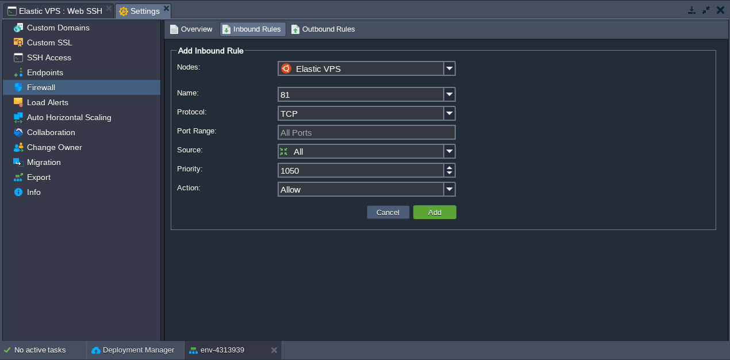
click at [395, 214] on button "Cancel" at bounding box center [389, 212] width 30 height 10
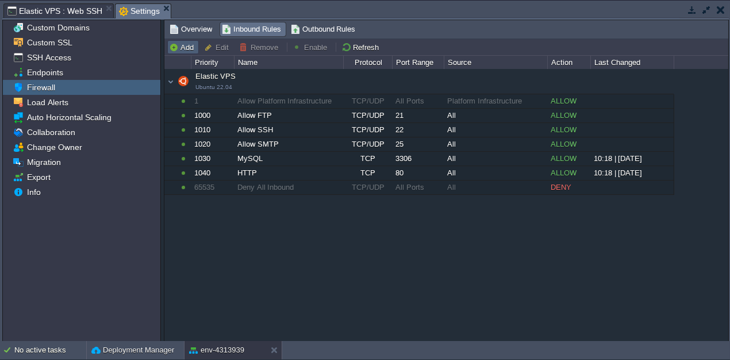
click at [171, 52] on td "Add" at bounding box center [183, 47] width 32 height 14
type input "Elastic VPS"
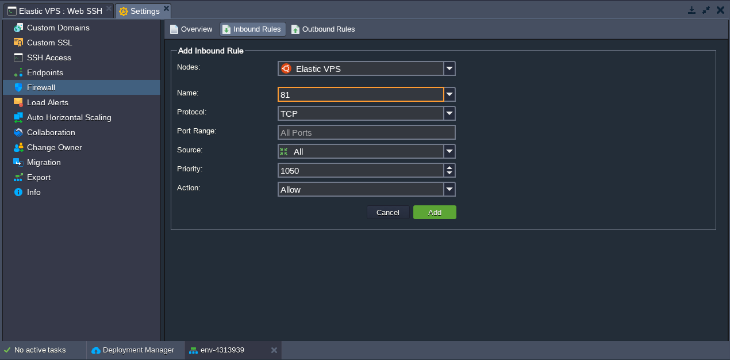
type input "81"
click at [441, 112] on input "TCP" at bounding box center [361, 113] width 167 height 15
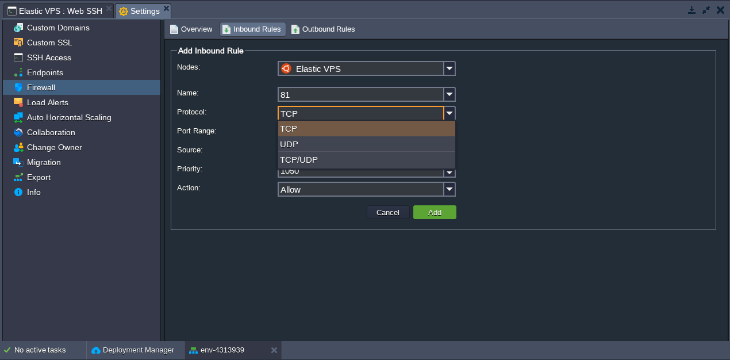
click at [409, 128] on div "TCP" at bounding box center [366, 129] width 177 height 16
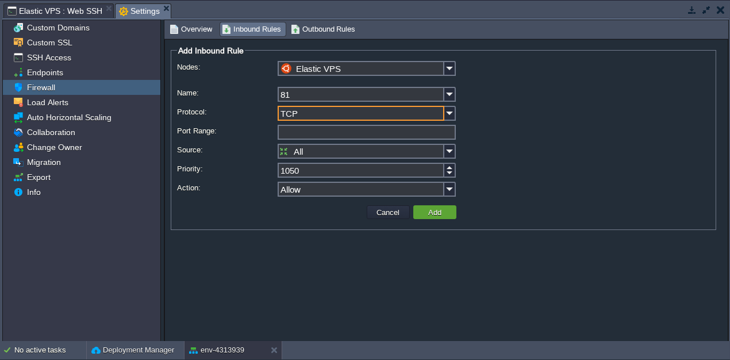
click at [331, 137] on input "Port Range:" at bounding box center [367, 132] width 178 height 15
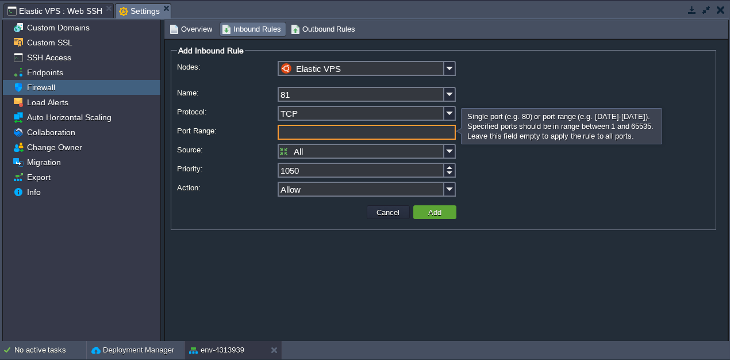
type input "All Ports"
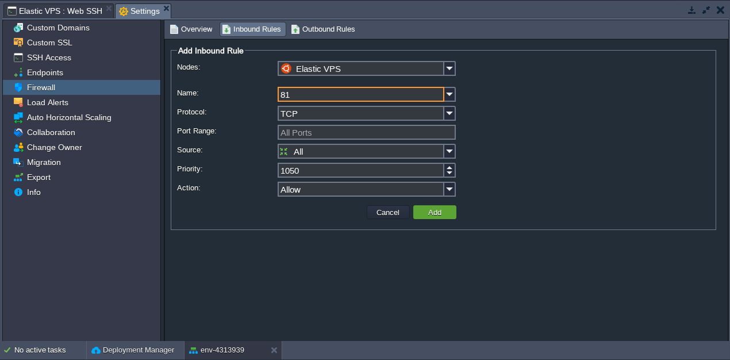
click at [333, 88] on input "81" at bounding box center [361, 94] width 167 height 15
type input "8"
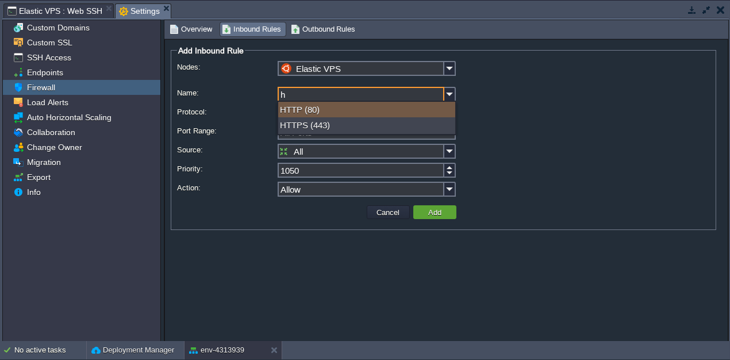
click at [321, 106] on div "HTTP (80)" at bounding box center [366, 110] width 177 height 16
type input "HTTP"
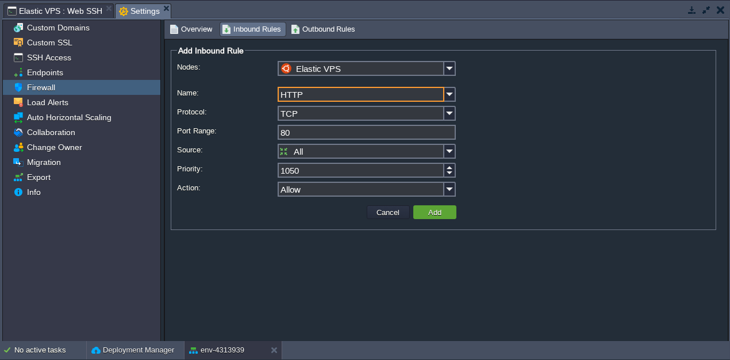
click at [317, 137] on input "80" at bounding box center [367, 132] width 178 height 15
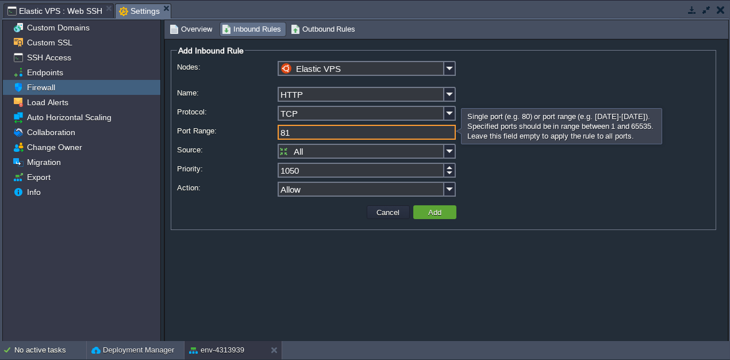
type input "81"
click at [302, 97] on input "HTTP" at bounding box center [361, 94] width 167 height 15
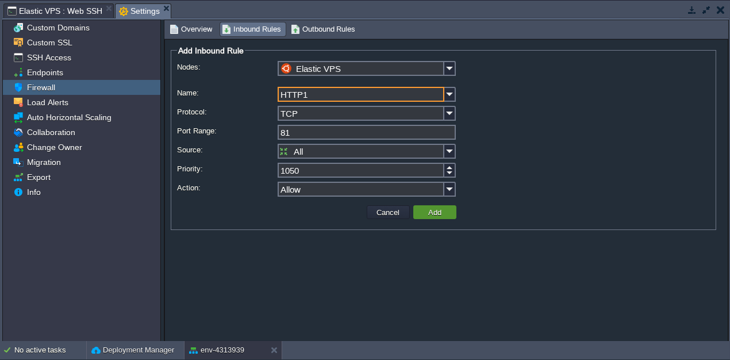
type input "HTTP1"
click at [446, 209] on td "Add" at bounding box center [434, 212] width 43 height 14
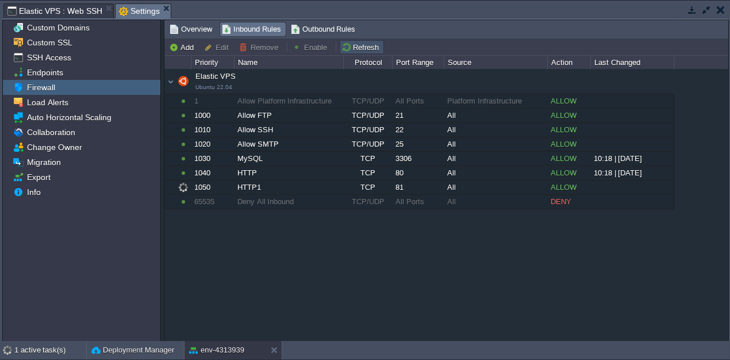
click at [346, 47] on button "Refresh" at bounding box center [361, 47] width 41 height 10
click at [704, 5] on button "button" at bounding box center [706, 10] width 10 height 10
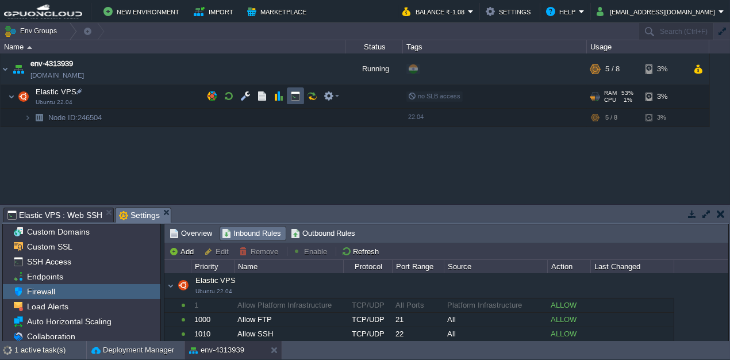
click at [293, 95] on button "button" at bounding box center [295, 96] width 10 height 10
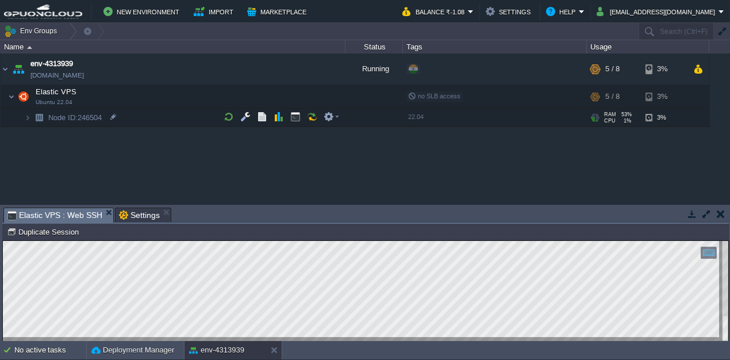
click at [709, 210] on button "button" at bounding box center [706, 214] width 10 height 10
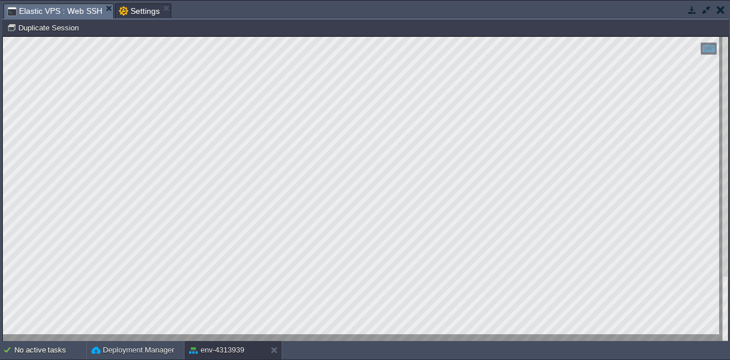
click at [249, 337] on div at bounding box center [365, 189] width 725 height 305
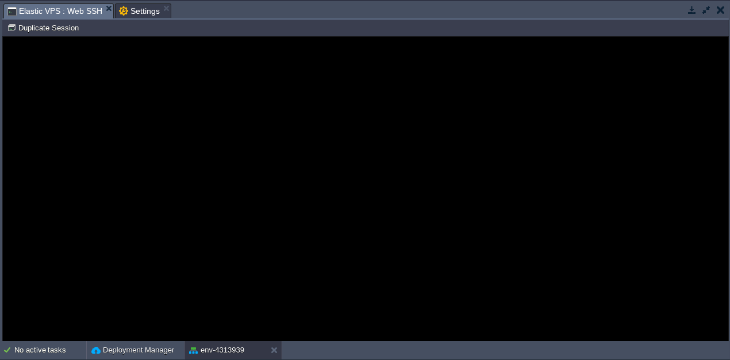
drag, startPoint x: 342, startPoint y: 153, endPoint x: 128, endPoint y: 125, distance: 215.7
click at [128, 125] on guac-modal "Error An error has occurred and this action cannot be completed. If the problem…" at bounding box center [365, 189] width 725 height 305
click at [128, 145] on div "Error An error has occurred and this action cannot be completed. If the problem…" at bounding box center [365, 190] width 725 height 94
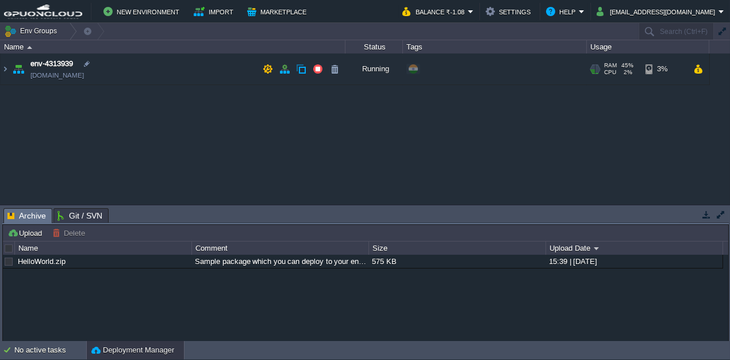
click at [111, 61] on td "env-4313939 [DOMAIN_NAME]" at bounding box center [173, 69] width 345 height 32
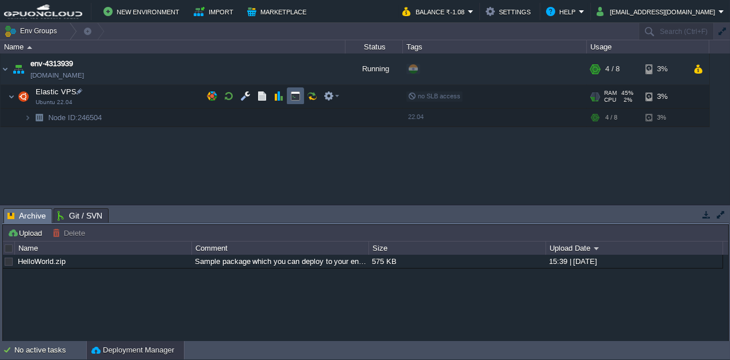
click at [295, 92] on button "button" at bounding box center [295, 96] width 10 height 10
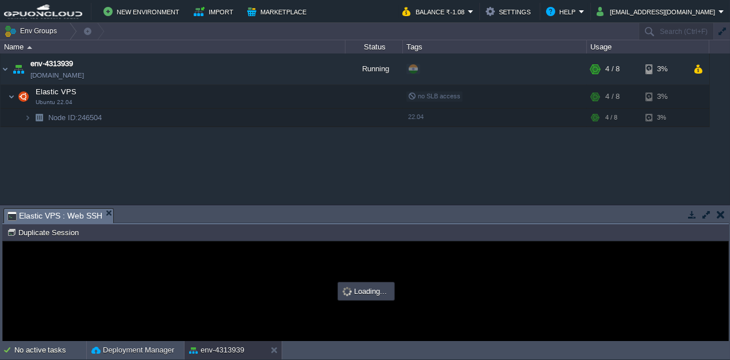
click at [711, 217] on td at bounding box center [706, 214] width 14 height 14
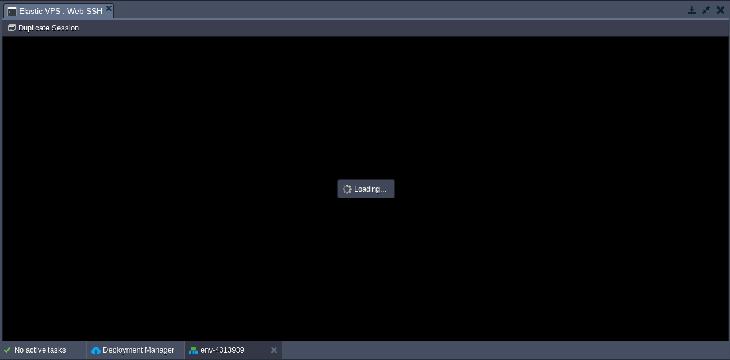
type input "#000000"
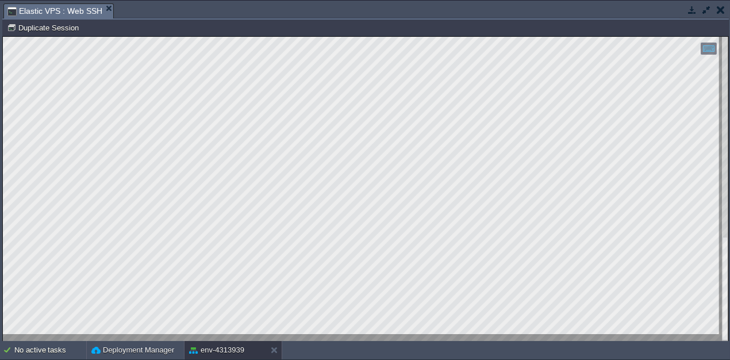
click at [3, 37] on html "Copy: Ctrl + Shift + C Paste: Ctrl + V Settings: Ctrl + Shift + Alt 0" at bounding box center [365, 37] width 725 height 0
click at [0, 314] on div "Tasks Activity Log Archive Git / SVN Elastic VPS : Web SSH Upload Delete Deploy…" at bounding box center [365, 171] width 731 height 341
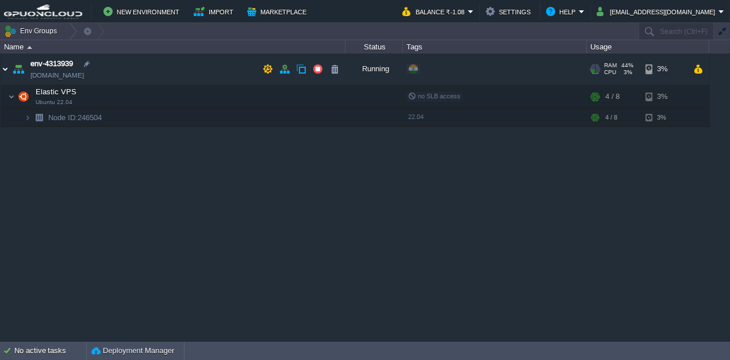
click at [6, 71] on img at bounding box center [5, 68] width 9 height 31
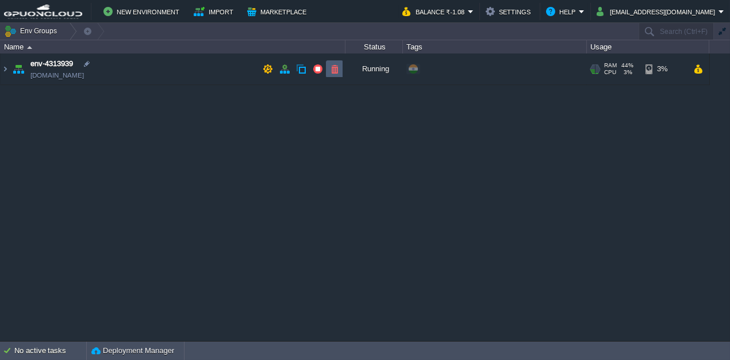
click at [339, 68] on button "button" at bounding box center [334, 69] width 10 height 10
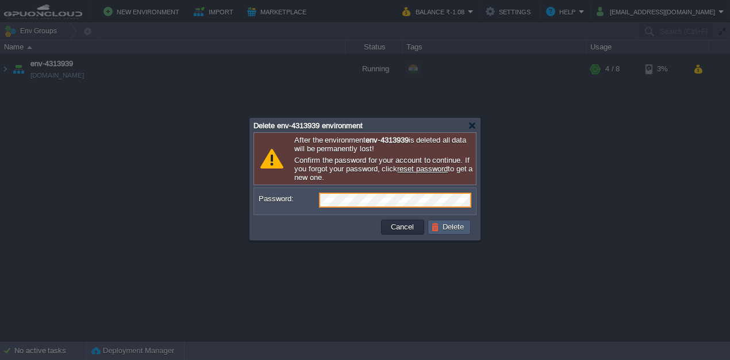
click at [443, 227] on button "Delete" at bounding box center [449, 227] width 37 height 10
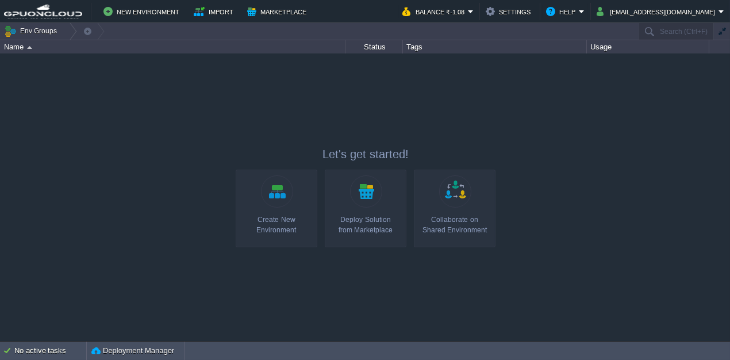
click at [272, 207] on link "Create New Environment" at bounding box center [277, 209] width 82 height 78
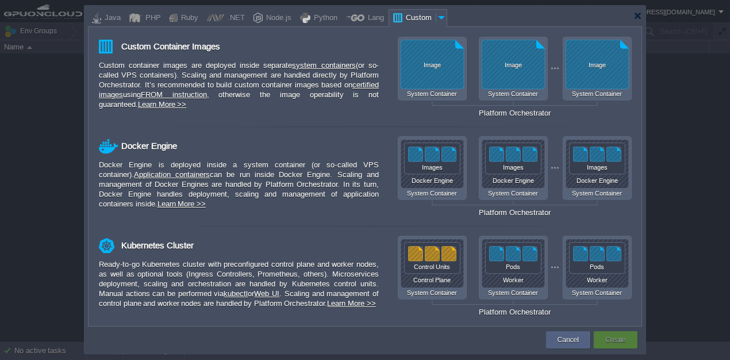
click at [685, 156] on div at bounding box center [365, 180] width 730 height 360
click at [406, 14] on div "Custom" at bounding box center [418, 18] width 33 height 17
click at [106, 19] on div "Java" at bounding box center [111, 18] width 20 height 17
type input "Application Servers"
type input "6"
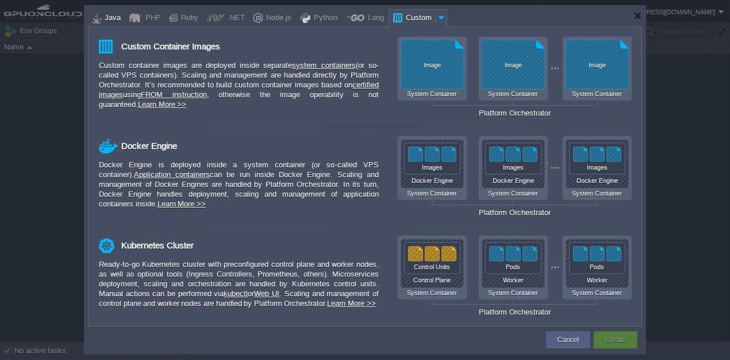
type input "Tomcat 11.0.10"
type input "Oracle OpenJD..."
type input "Stateful"
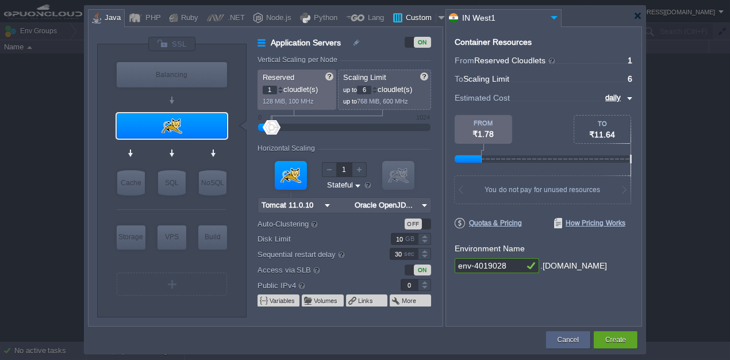
click at [406, 16] on div "Custom" at bounding box center [418, 18] width 33 height 17
type input "Application Servers"
type input "16"
type input "Docker Image"
type input "Stateless"
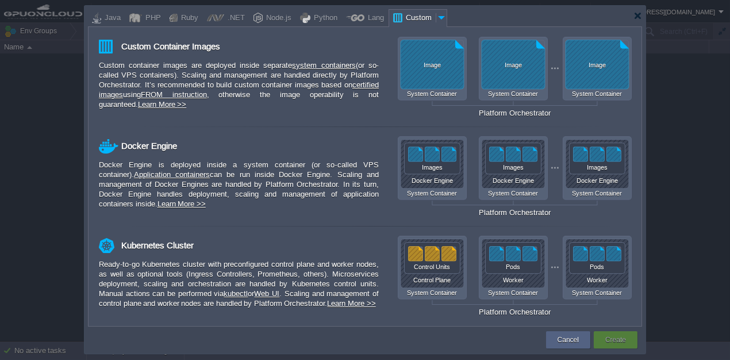
click at [436, 14] on div at bounding box center [441, 17] width 11 height 17
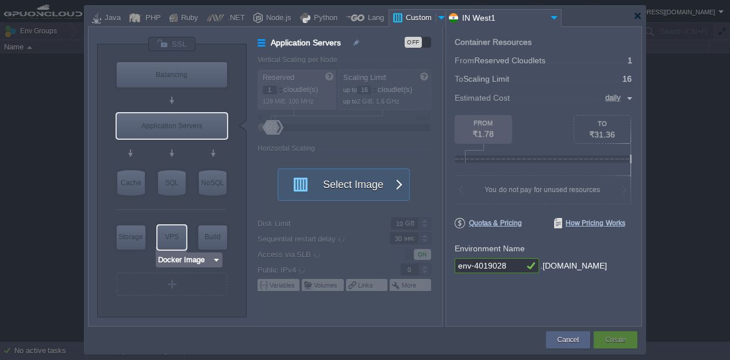
click at [172, 241] on div "VPS" at bounding box center [171, 236] width 29 height 23
type input "Elastic VPS"
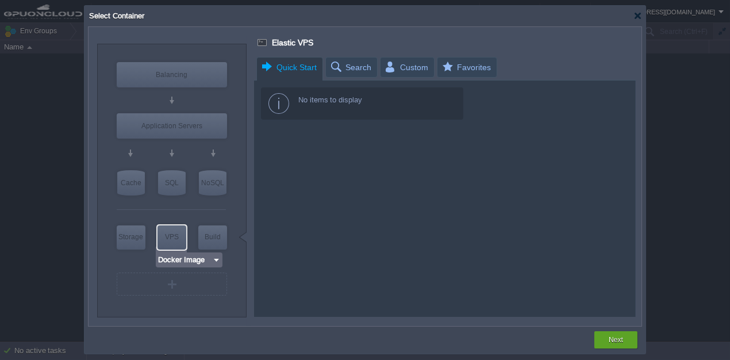
click at [167, 233] on div "VPS" at bounding box center [171, 236] width 29 height 23
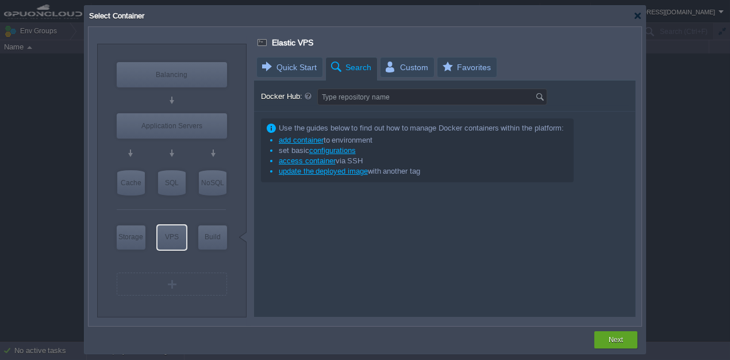
click at [336, 67] on span "Search" at bounding box center [350, 67] width 42 height 20
click at [343, 100] on input "Docker Hub:" at bounding box center [426, 97] width 217 height 16
type input "i"
type input "ubu"
click at [631, 24] on div "Select Container" at bounding box center [365, 16] width 554 height 21
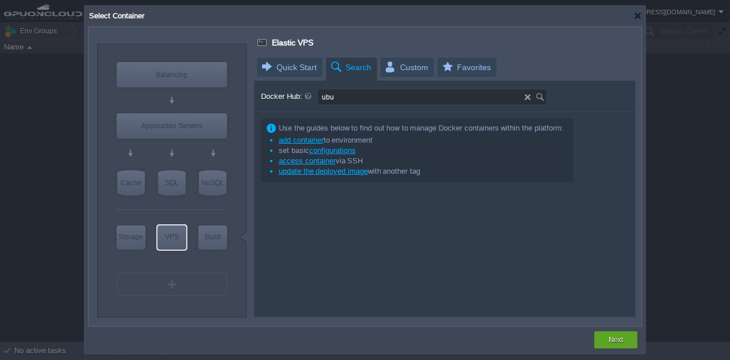
click at [637, 20] on div "Select Container" at bounding box center [365, 16] width 554 height 21
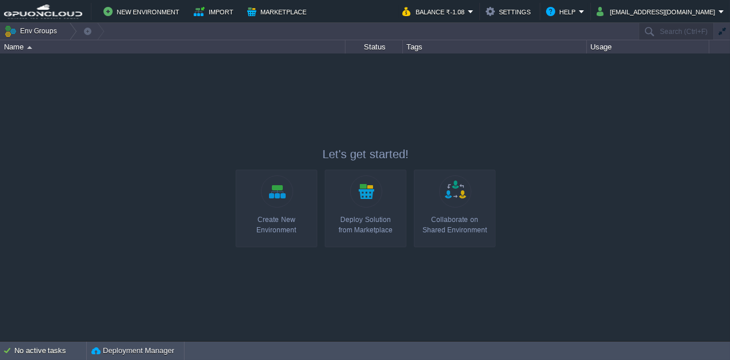
click at [298, 198] on link "Create New Environment" at bounding box center [277, 209] width 82 height 78
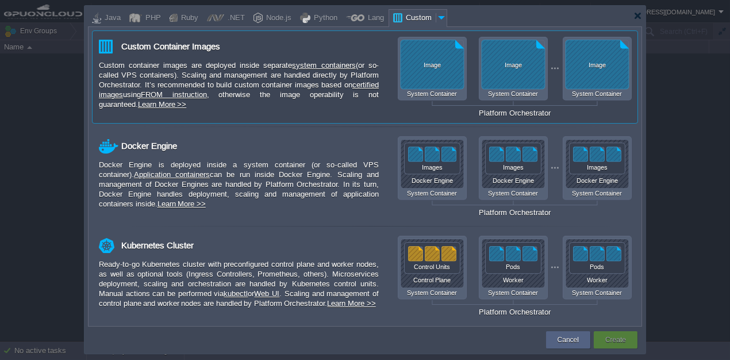
click at [259, 59] on div "Custom Container Images Custom container images are deployed inside separate sy…" at bounding box center [239, 73] width 280 height 72
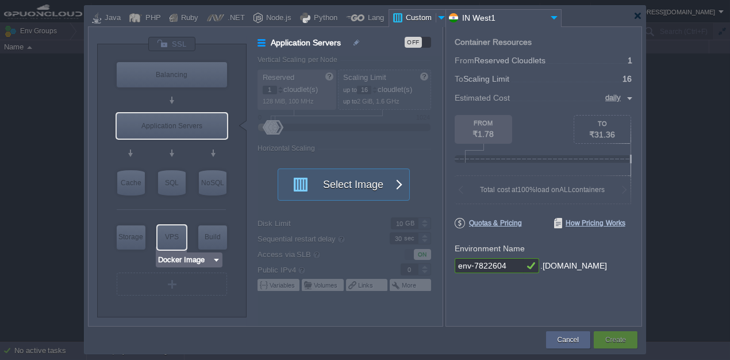
click at [176, 245] on div "VPS" at bounding box center [171, 236] width 29 height 23
type input "Elastic VPS"
type input "4"
type input "Select Image"
type input "Stateful"
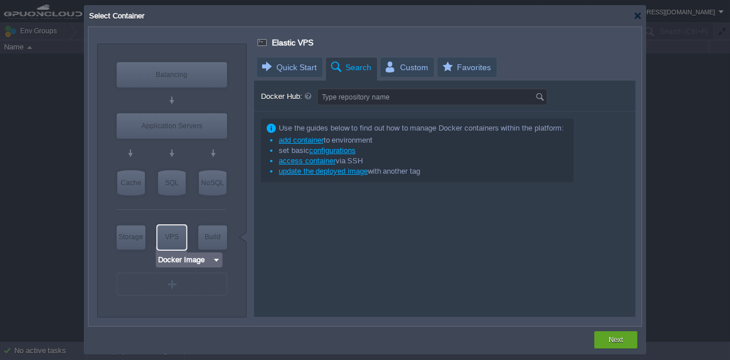
click at [181, 259] on input "Docker Image" at bounding box center [184, 259] width 55 height 11
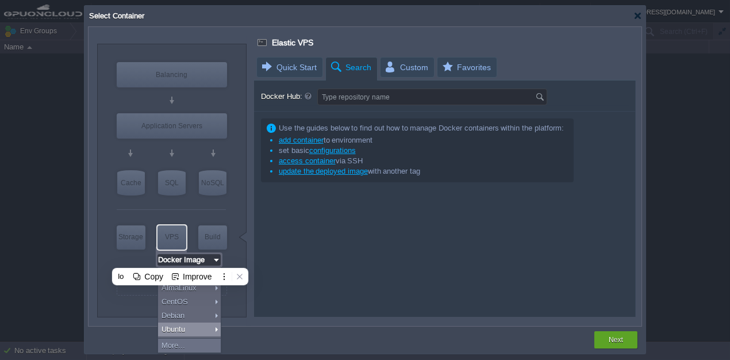
click at [189, 328] on div "Ubuntu" at bounding box center [189, 329] width 63 height 14
type input "Ubuntu 22.04"
type input "22.04"
click at [189, 328] on div "Next" at bounding box center [365, 339] width 554 height 27
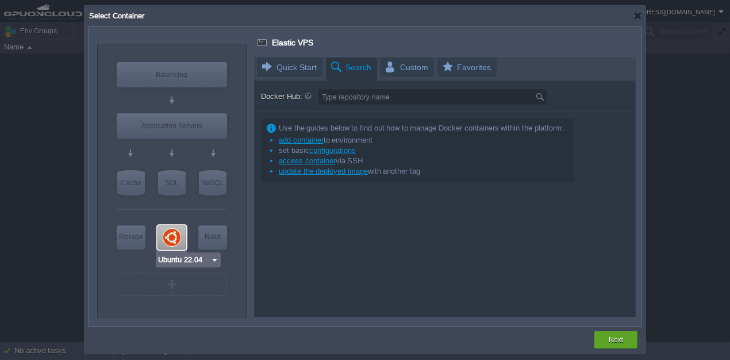
click at [175, 244] on div at bounding box center [171, 237] width 29 height 24
click at [183, 244] on div "VPS" at bounding box center [171, 236] width 29 height 23
drag, startPoint x: 194, startPoint y: 260, endPoint x: 215, endPoint y: 262, distance: 21.3
click at [196, 260] on input "Ubuntu 22.04" at bounding box center [183, 259] width 53 height 11
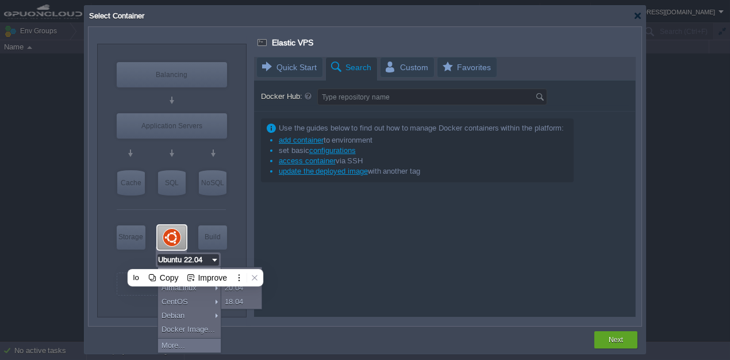
click at [434, 246] on div at bounding box center [445, 187] width 382 height 260
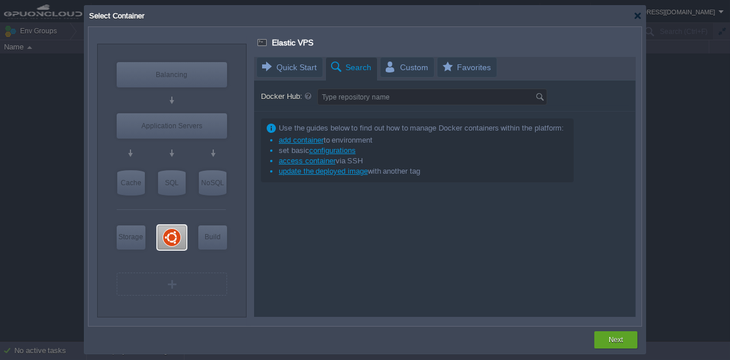
click at [166, 241] on div at bounding box center [171, 237] width 29 height 24
click at [168, 238] on div "VPS" at bounding box center [171, 236] width 29 height 23
type input "Docker Image"
click at [620, 340] on button "Next" at bounding box center [616, 339] width 14 height 11
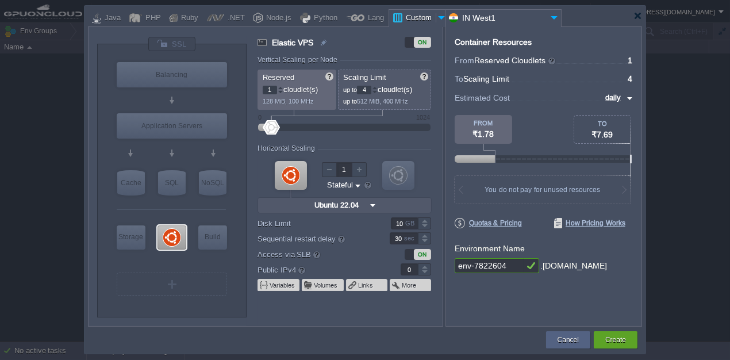
click at [375, 86] on div at bounding box center [375, 88] width 6 height 4
click at [376, 86] on div at bounding box center [375, 88] width 6 height 4
click at [378, 87] on div at bounding box center [375, 88] width 6 height 4
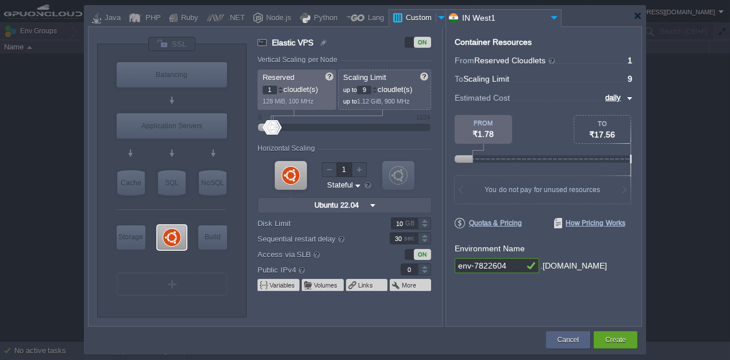
type input "10"
click at [378, 87] on div at bounding box center [375, 88] width 6 height 4
type input "1"
click at [424, 268] on div at bounding box center [424, 266] width 13 height 6
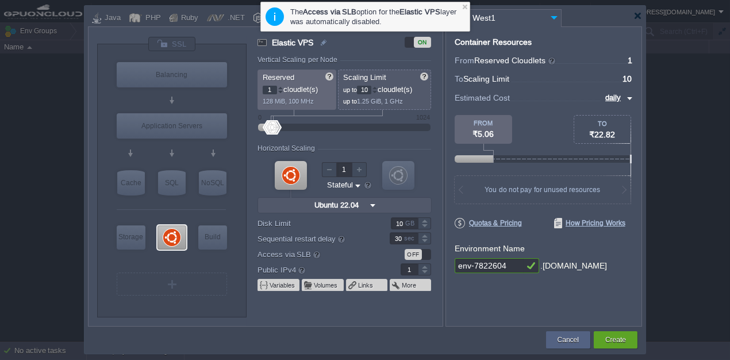
click at [421, 223] on div at bounding box center [424, 223] width 13 height 1
click at [422, 223] on div at bounding box center [424, 223] width 13 height 1
click at [307, 238] on div at bounding box center [305, 238] width 9 height 9
type input "30"
drag, startPoint x: 301, startPoint y: 240, endPoint x: 325, endPoint y: 237, distance: 24.2
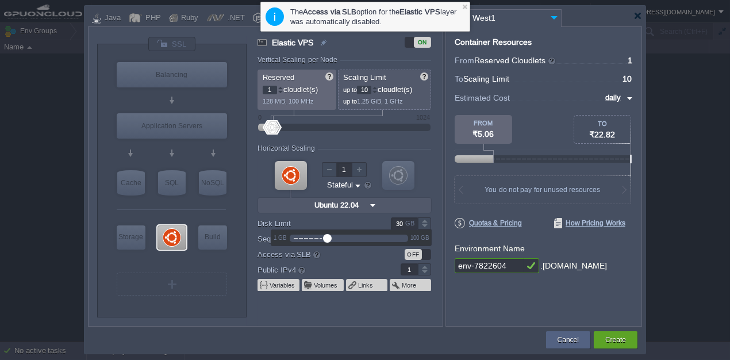
click at [325, 237] on div at bounding box center [327, 238] width 9 height 9
click at [348, 262] on form "Vertical Scaling per Node Reserved 1 cloudlet(s) 128 MiB, 100 MHz Scaling Limit…" at bounding box center [349, 191] width 184 height 270
type input "31"
click at [424, 237] on div at bounding box center [424, 235] width 13 height 6
click at [616, 334] on button "Create" at bounding box center [615, 339] width 21 height 11
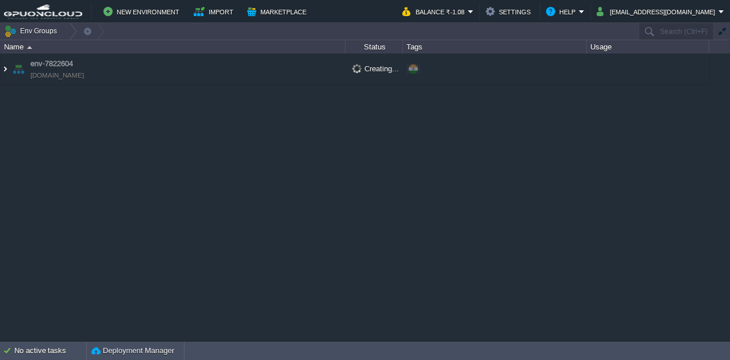
click at [2, 70] on img at bounding box center [5, 68] width 9 height 31
click at [186, 72] on td "env-7822604 [DOMAIN_NAME]" at bounding box center [173, 69] width 345 height 32
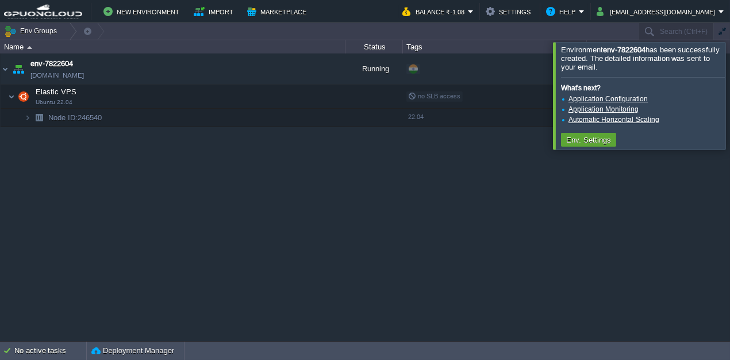
click at [564, 232] on div "env-7822604 env-7822604.in1.gpuoncloud.in Running + Add to Env Group RAM 4% CPU…" at bounding box center [365, 196] width 730 height 287
click at [729, 112] on div at bounding box center [744, 95] width 0 height 107
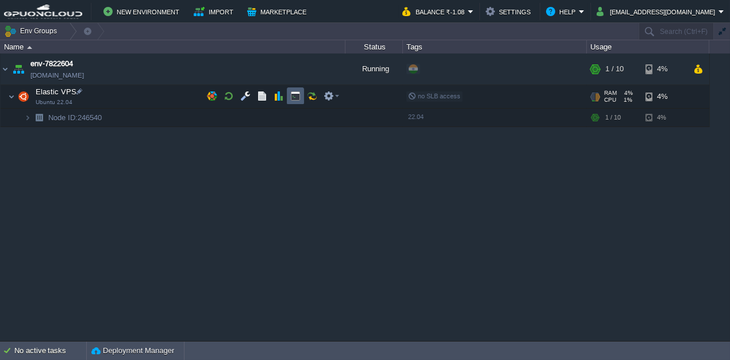
drag, startPoint x: 301, startPoint y: 94, endPoint x: 369, endPoint y: 128, distance: 75.8
click at [301, 94] on td at bounding box center [295, 95] width 17 height 17
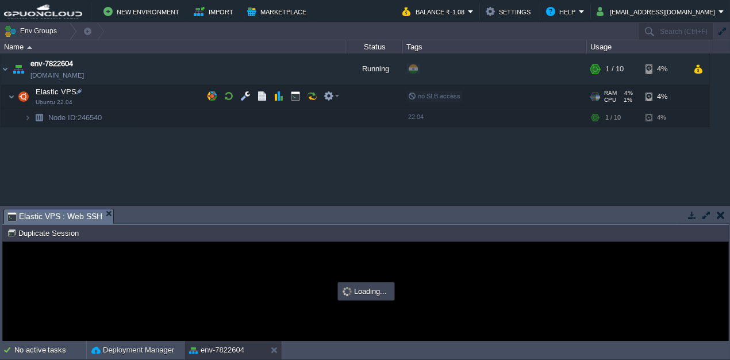
click at [706, 214] on button "button" at bounding box center [706, 215] width 10 height 10
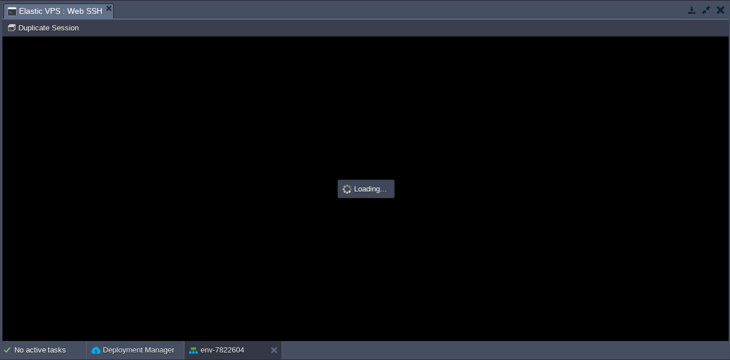
type input "#000000"
click at [262, 128] on guac-modal "Error An error has occurred and this action cannot be completed. If the problem…" at bounding box center [365, 189] width 725 height 304
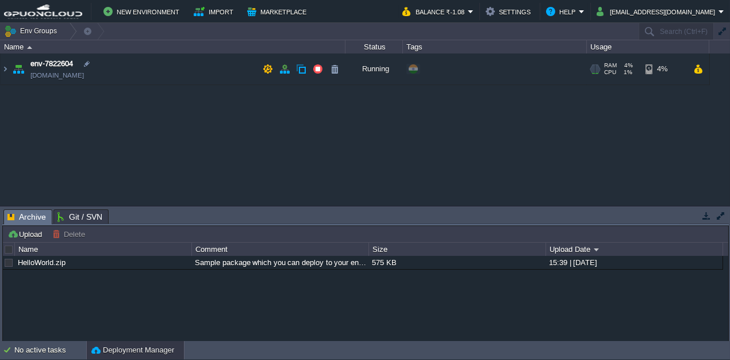
click at [212, 73] on td "env-7822604 [DOMAIN_NAME]" at bounding box center [173, 69] width 345 height 32
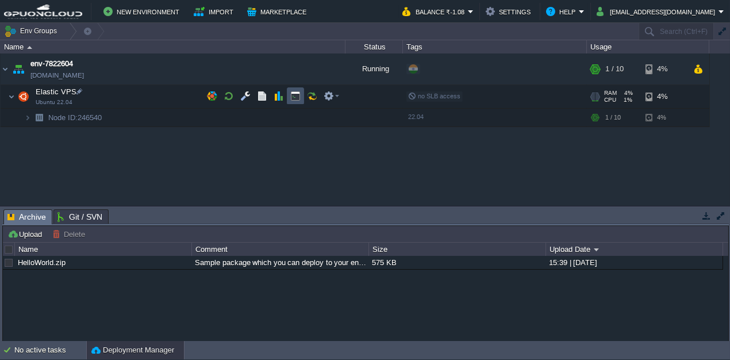
click at [295, 99] on button "button" at bounding box center [295, 96] width 10 height 10
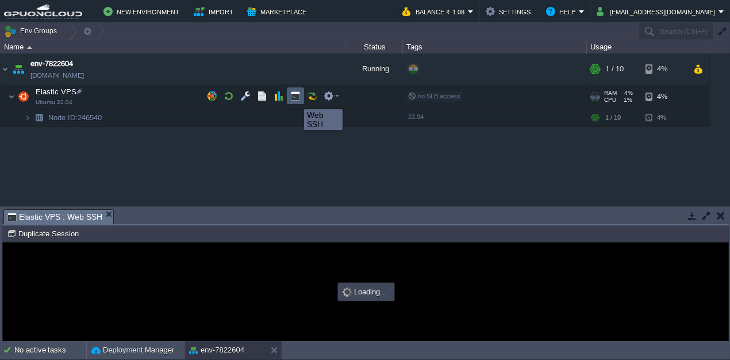
type input "#000000"
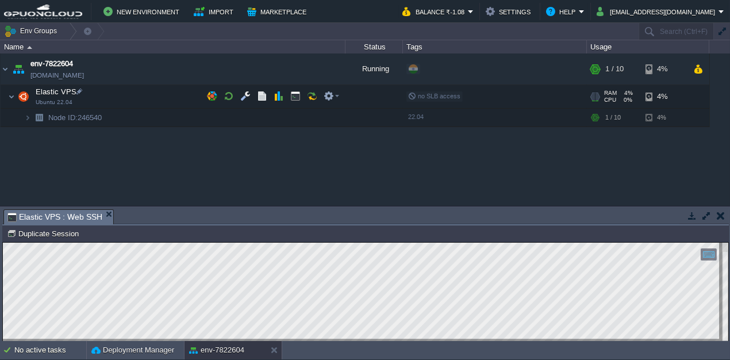
click at [708, 217] on button "button" at bounding box center [706, 215] width 10 height 10
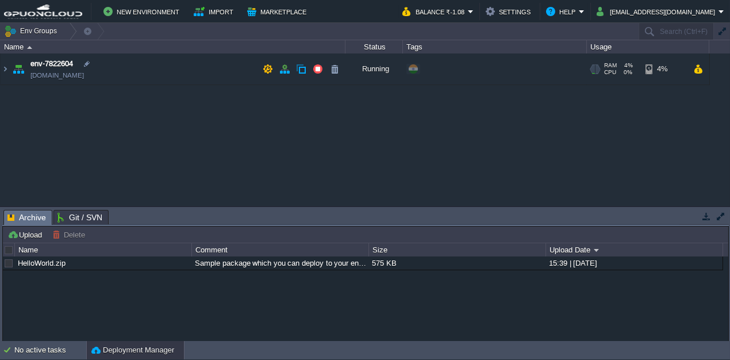
click at [145, 74] on td "env-7822604 [DOMAIN_NAME]" at bounding box center [173, 69] width 345 height 32
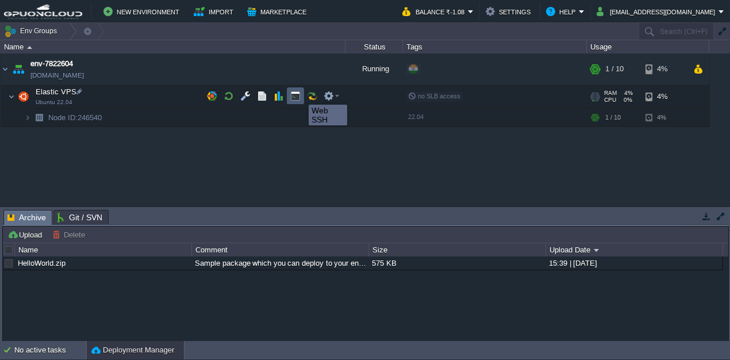
click at [294, 95] on button "button" at bounding box center [295, 96] width 10 height 10
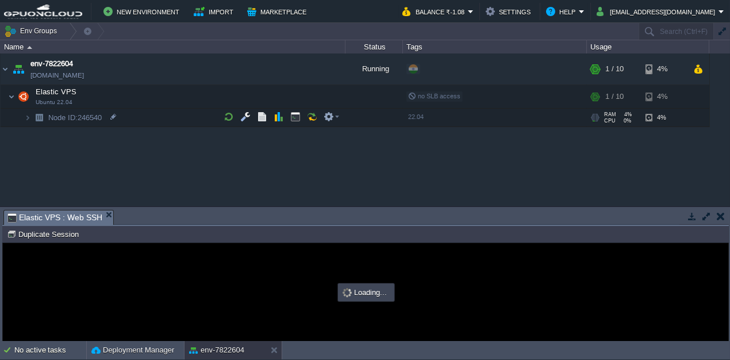
click at [703, 218] on button "button" at bounding box center [706, 216] width 10 height 10
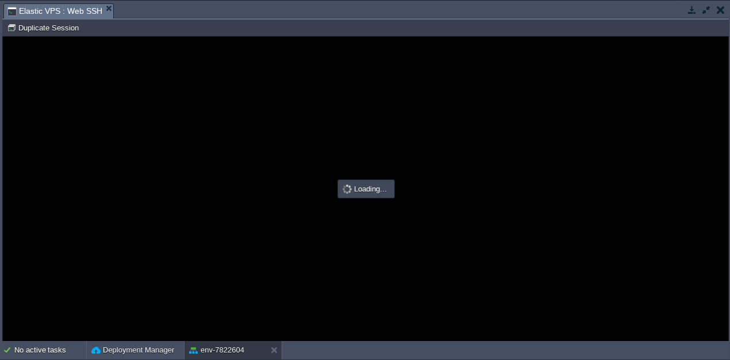
type input "#000000"
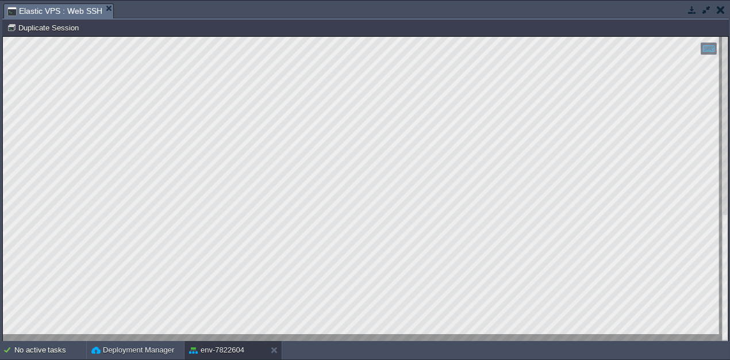
click at [222, 37] on html "Copy: Ctrl + Shift + C Paste: Ctrl + V Settings: Ctrl + Shift + Alt 0" at bounding box center [365, 37] width 725 height 0
